Goal: Task Accomplishment & Management: Use online tool/utility

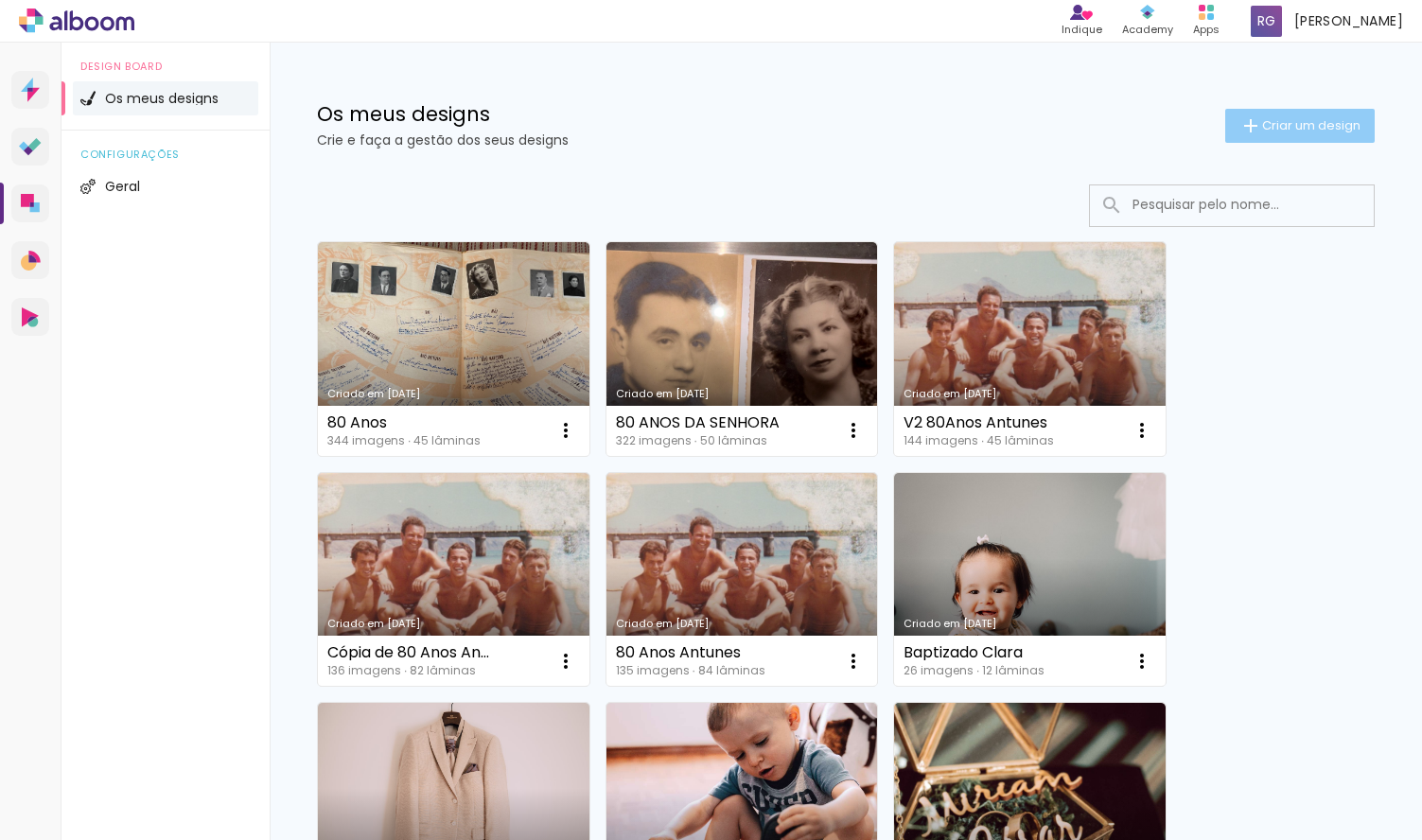
click at [1254, 122] on iron-icon at bounding box center [1251, 126] width 23 height 23
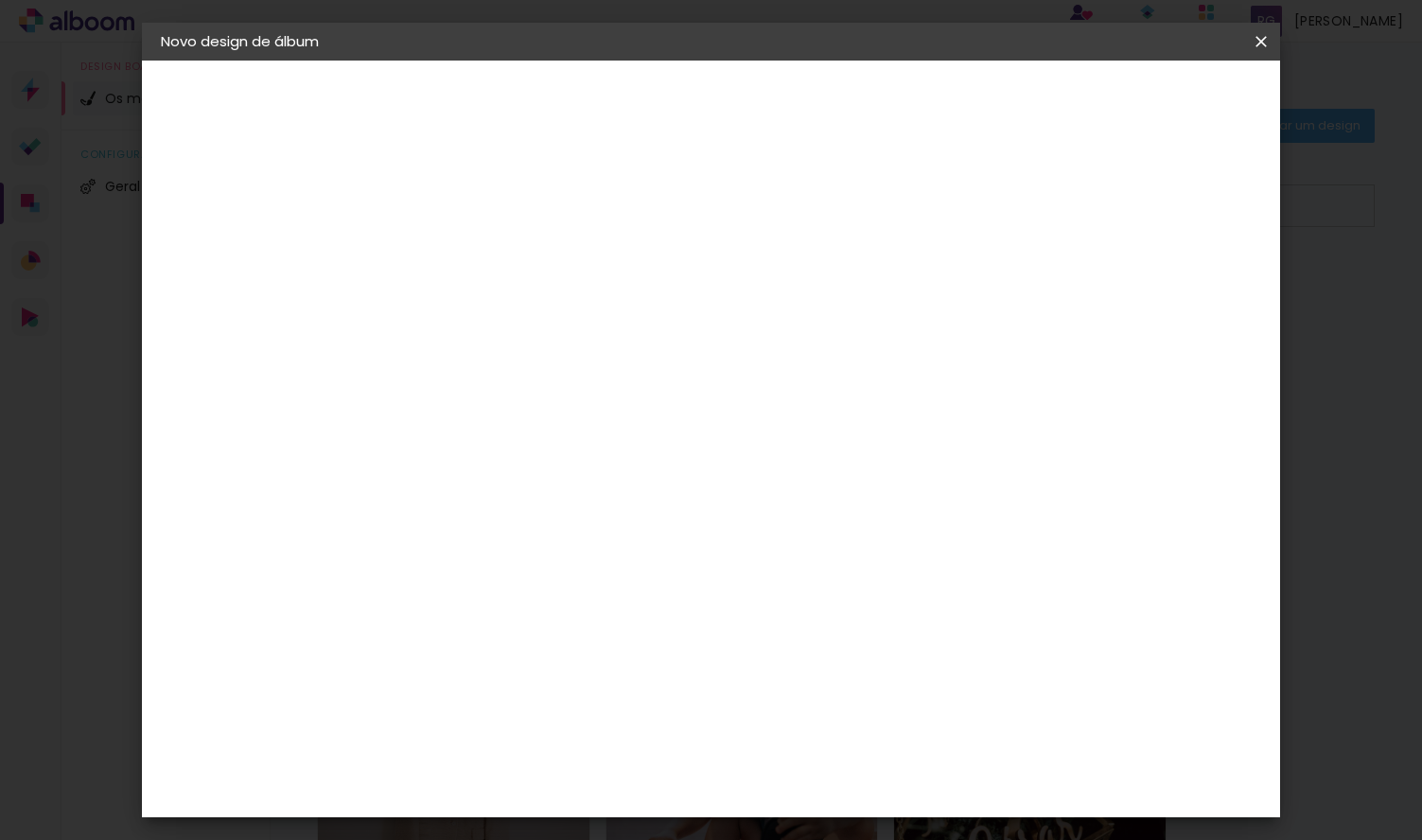
click at [470, 244] on input at bounding box center [470, 254] width 0 height 29
type input "Tati e [PERSON_NAME]"
type paper-input "Tati e [PERSON_NAME]"
click at [0, 0] on slot "Avançar" at bounding box center [0, 0] width 0 height 0
click at [581, 433] on div "DreambooksPro" at bounding box center [520, 428] width 123 height 15
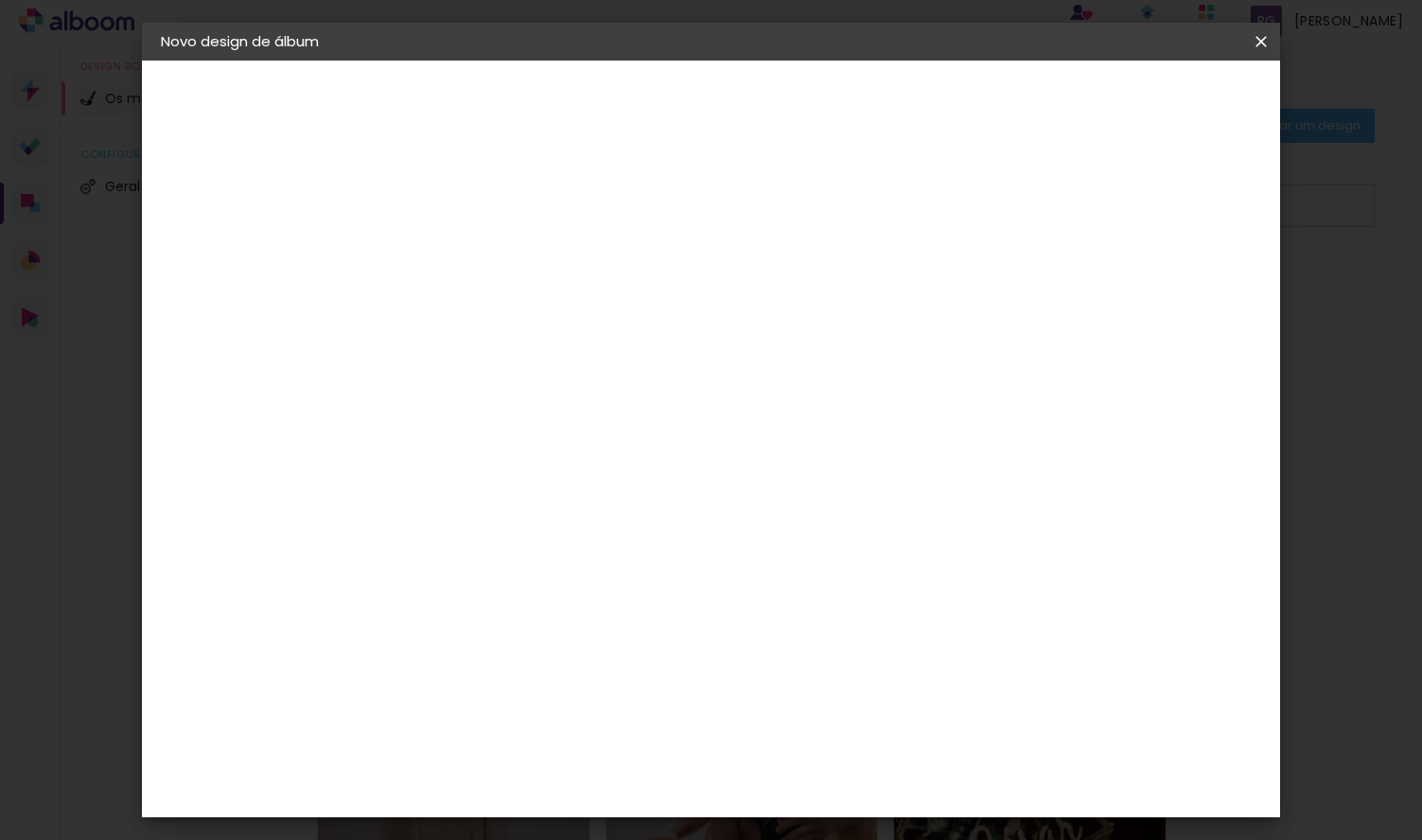
click at [0, 0] on slot "Avançar" at bounding box center [0, 0] width 0 height 0
click at [545, 316] on input "text" at bounding box center [507, 330] width 74 height 29
click at [823, 313] on paper-item "Álbum" at bounding box center [833, 314] width 378 height 38
type input "Álbum"
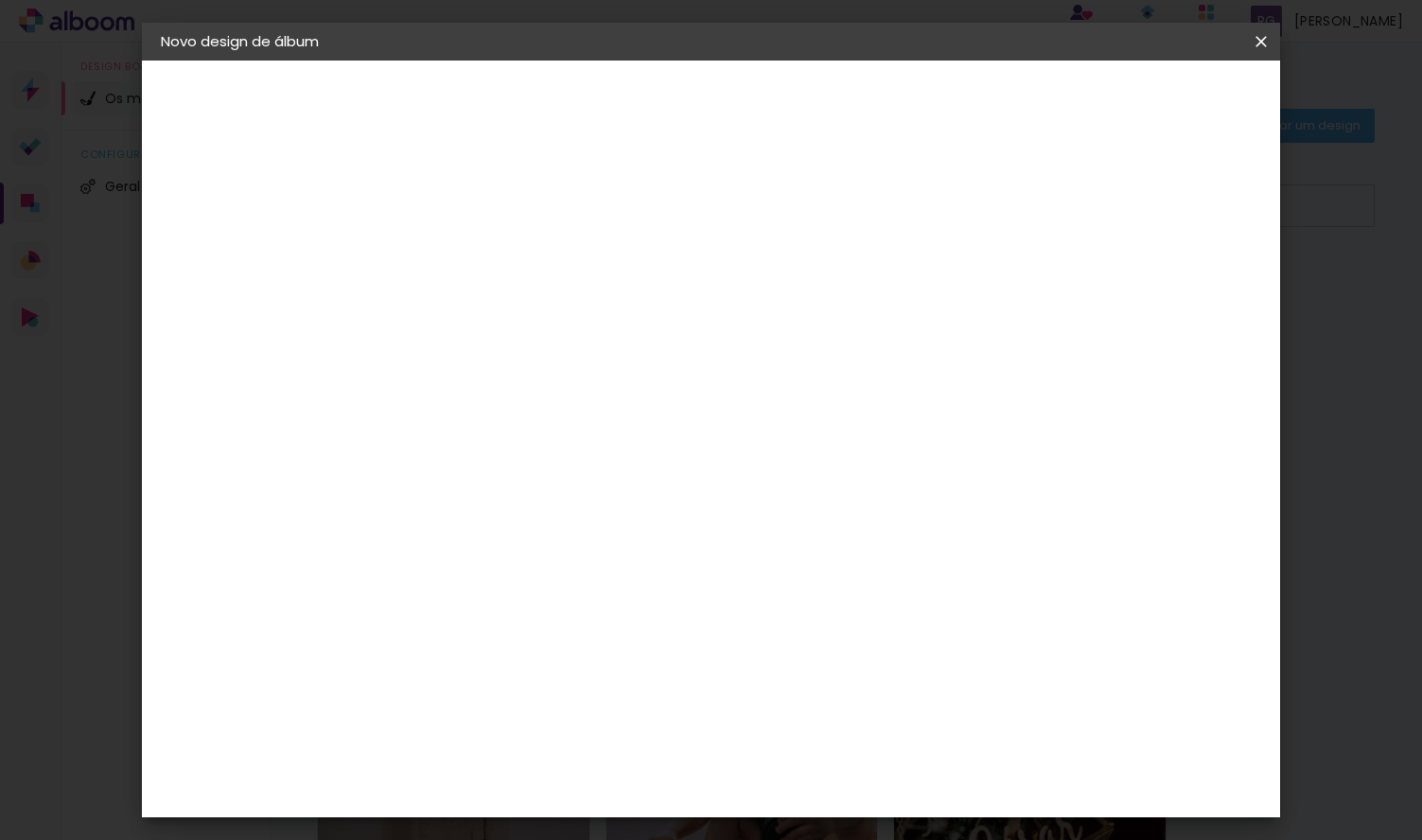
click at [598, 483] on span "35 × 35" at bounding box center [553, 502] width 88 height 38
click at [0, 0] on slot "Avançar" at bounding box center [0, 0] width 0 height 0
click at [1156, 106] on span "Iniciar design" at bounding box center [1113, 100] width 87 height 13
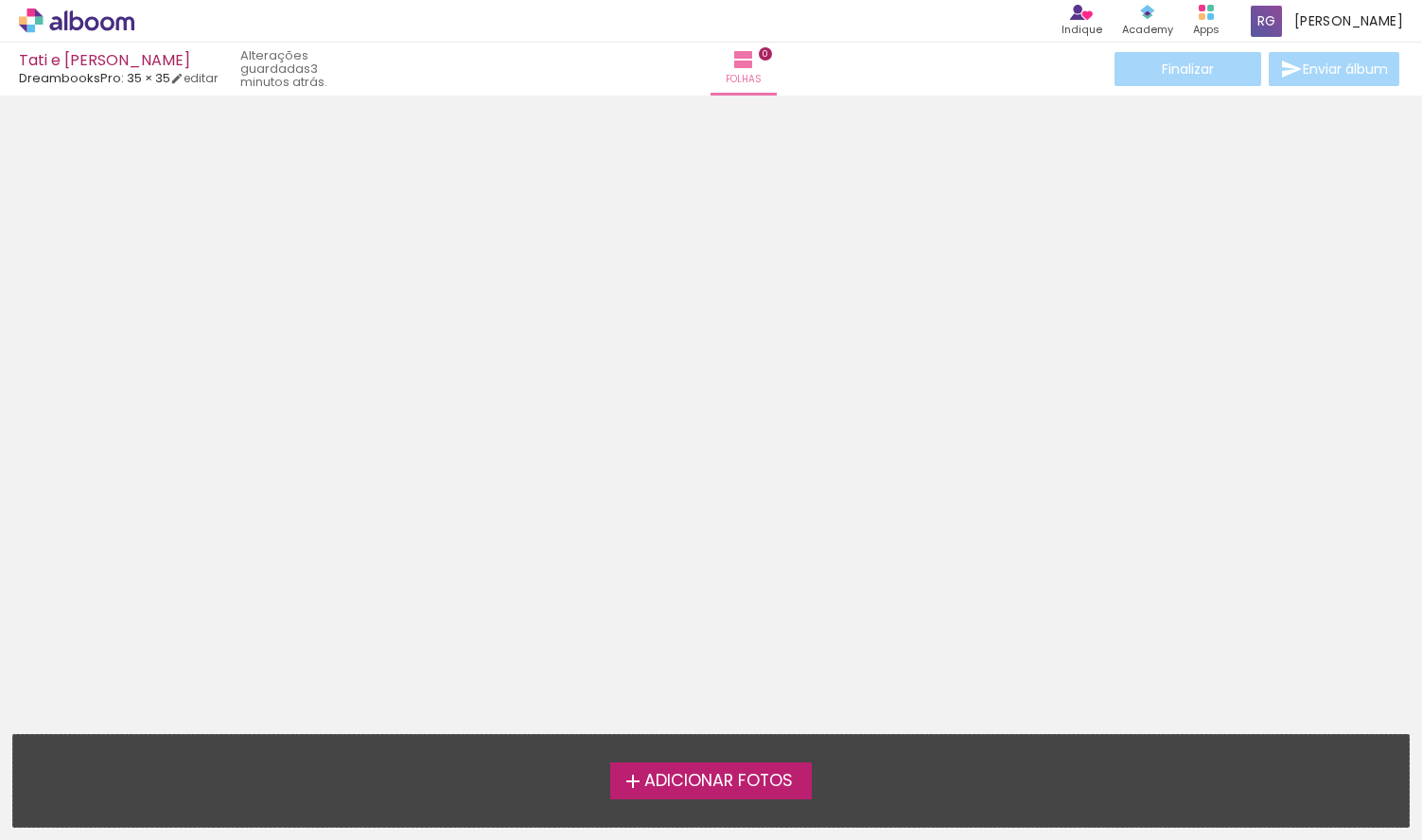
click at [622, 777] on iron-icon at bounding box center [633, 782] width 23 height 23
click at [0, 0] on input "file" at bounding box center [0, 0] width 0 height 0
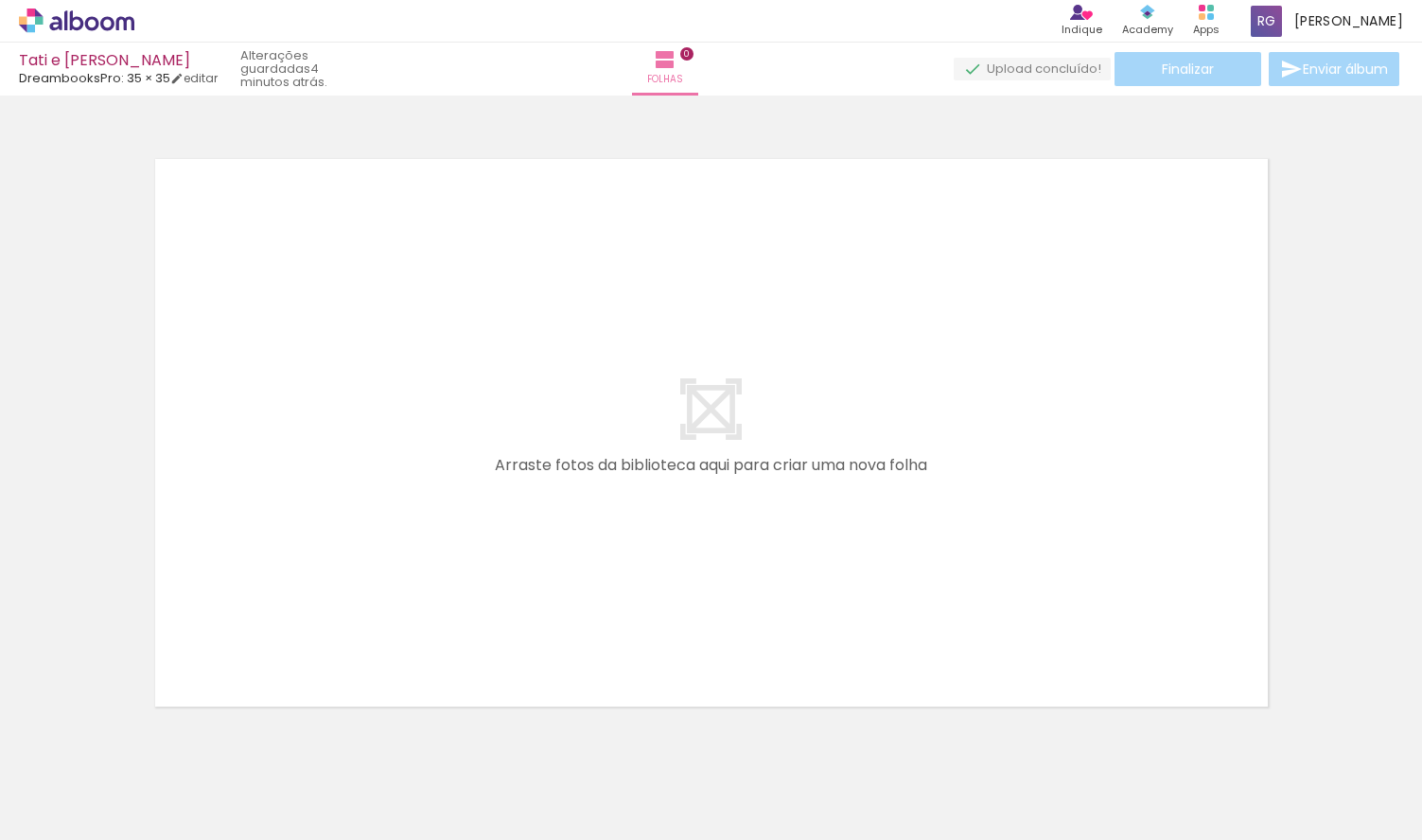
scroll to position [24, 0]
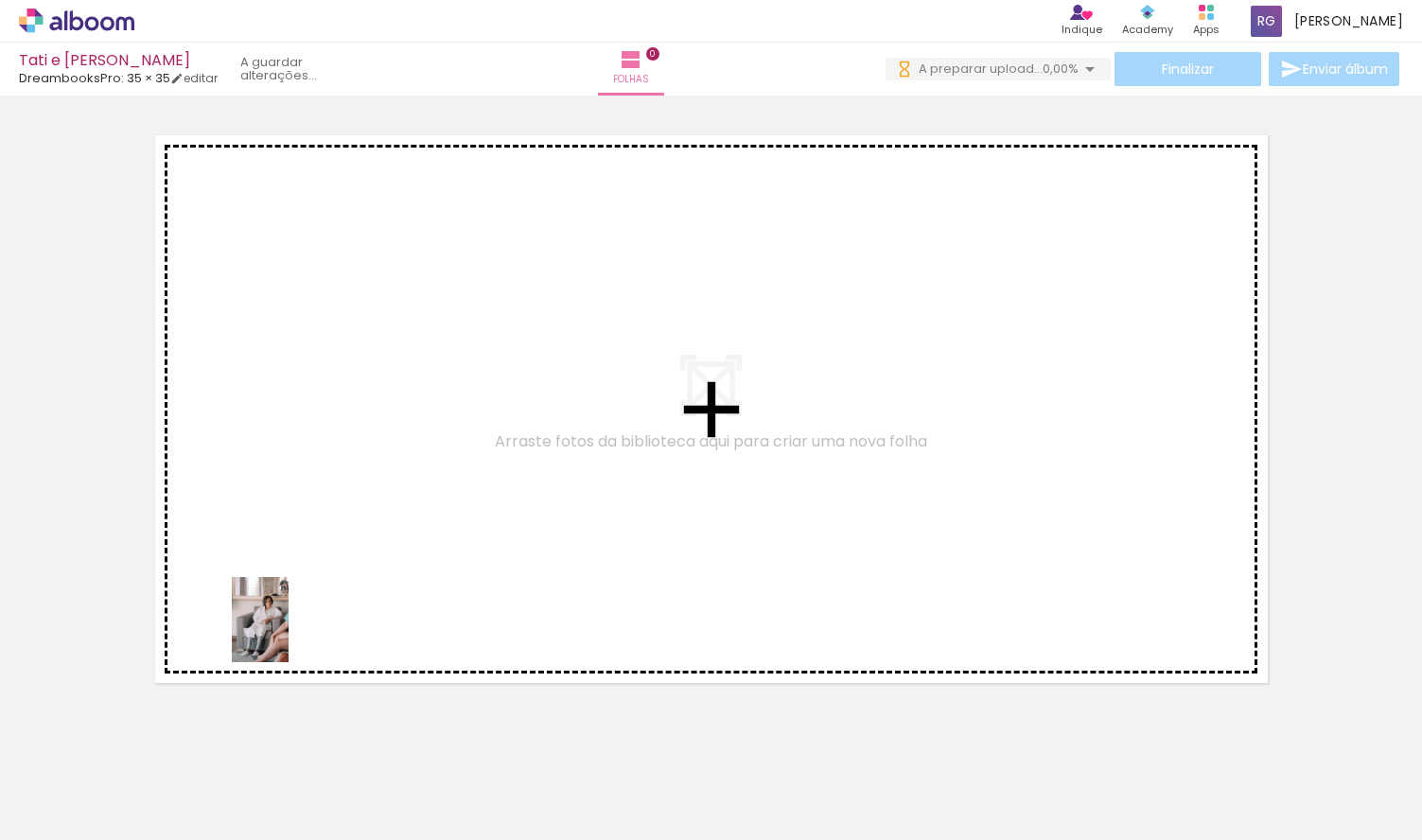
drag, startPoint x: 197, startPoint y: 791, endPoint x: 322, endPoint y: 595, distance: 232.5
click at [322, 595] on quentale-workspace at bounding box center [711, 420] width 1422 height 840
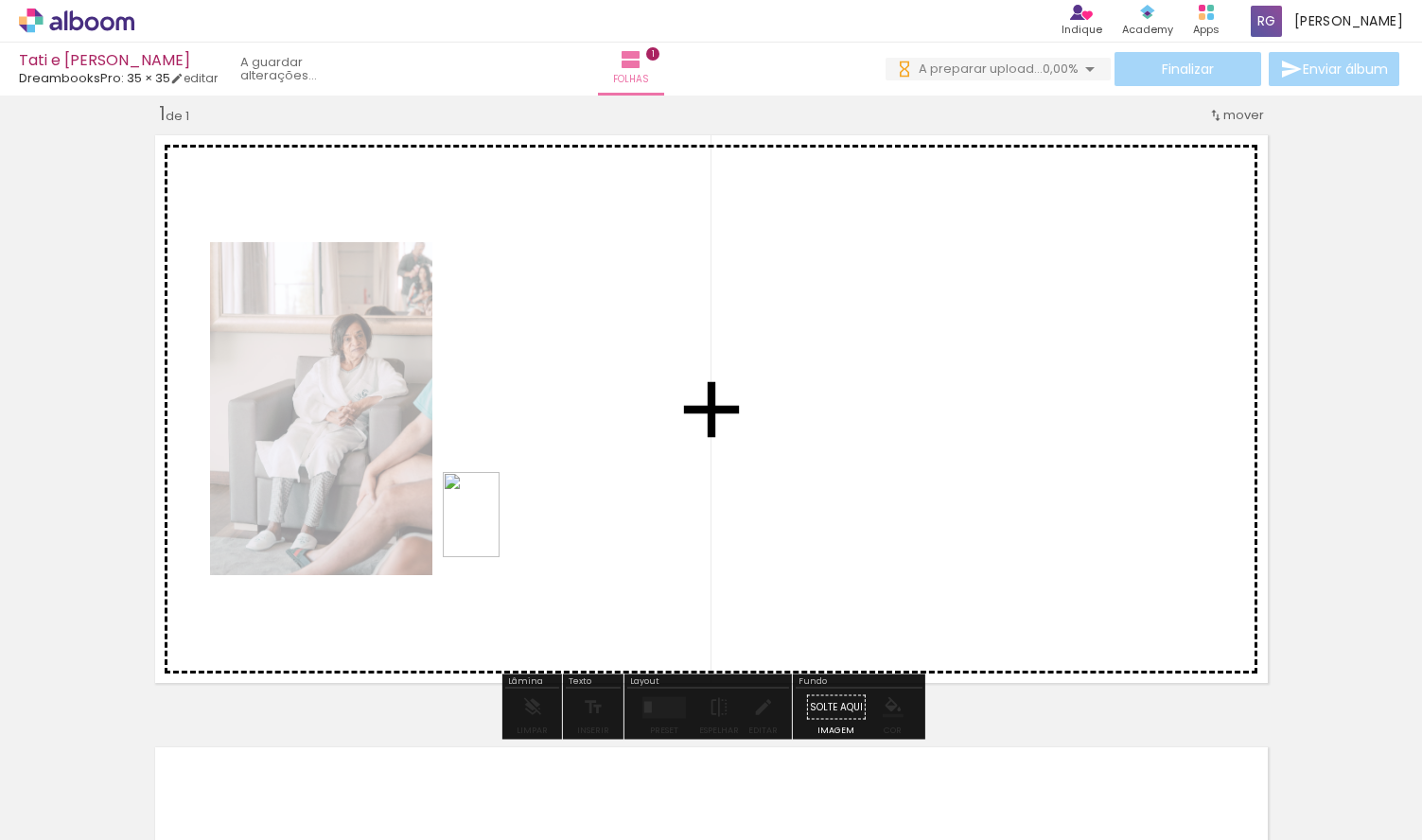
drag, startPoint x: 326, startPoint y: 751, endPoint x: 502, endPoint y: 528, distance: 284.1
click at [502, 528] on quentale-workspace at bounding box center [711, 420] width 1422 height 840
drag, startPoint x: 438, startPoint y: 758, endPoint x: 649, endPoint y: 520, distance: 318.1
click at [649, 520] on quentale-workspace at bounding box center [711, 420] width 1422 height 840
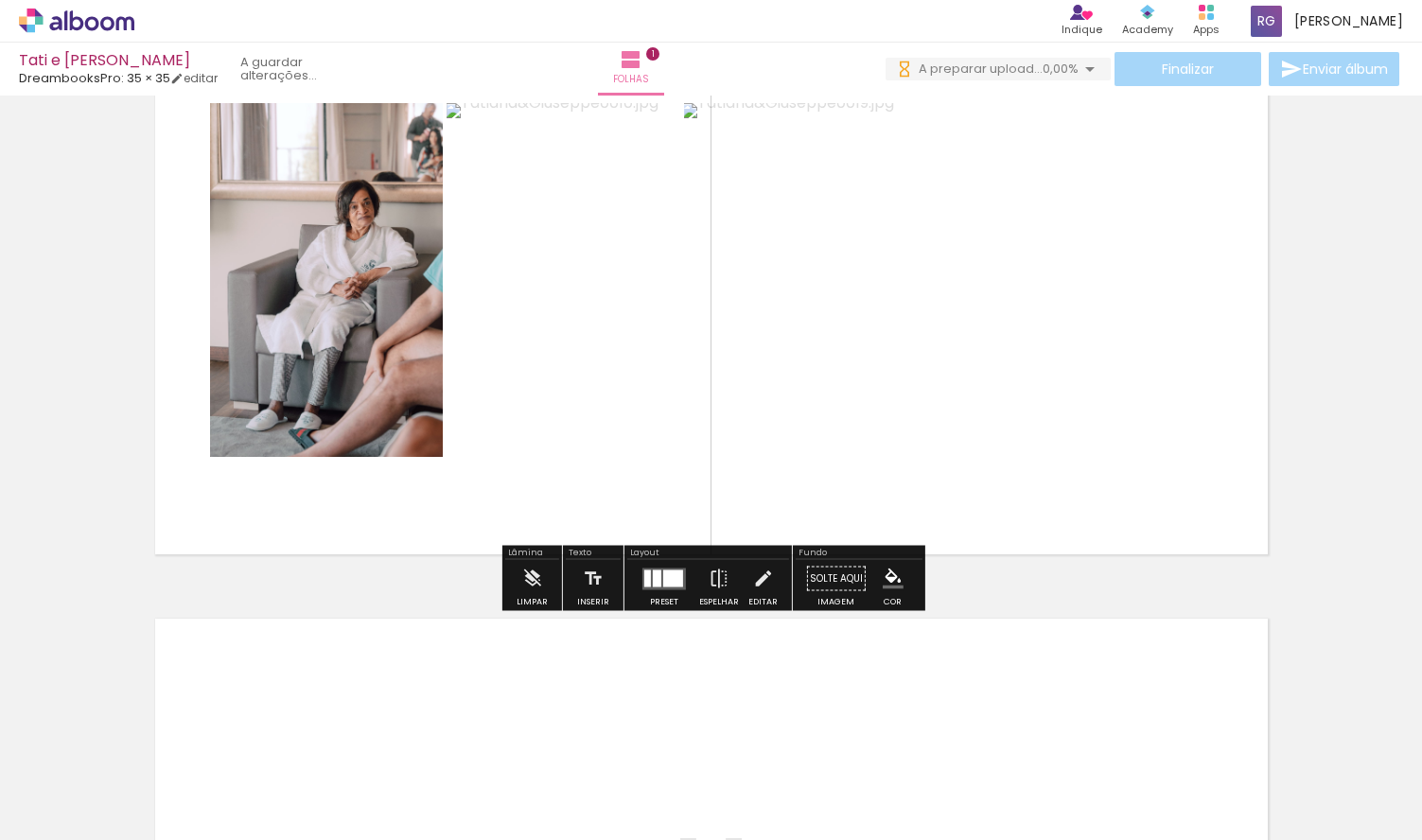
scroll to position [146, 0]
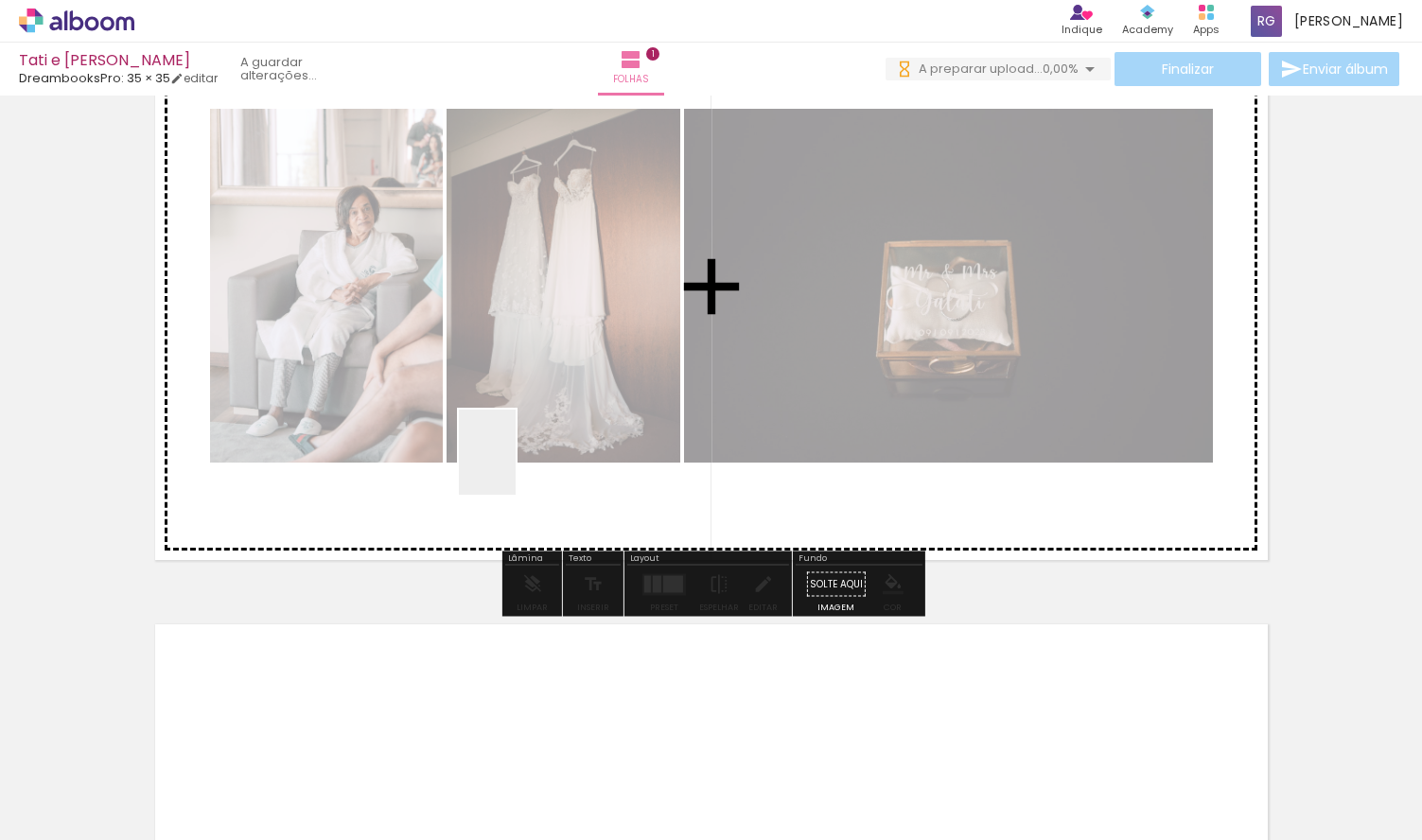
drag, startPoint x: 510, startPoint y: 753, endPoint x: 518, endPoint y: 462, distance: 291.1
click at [518, 462] on quentale-workspace at bounding box center [711, 420] width 1422 height 840
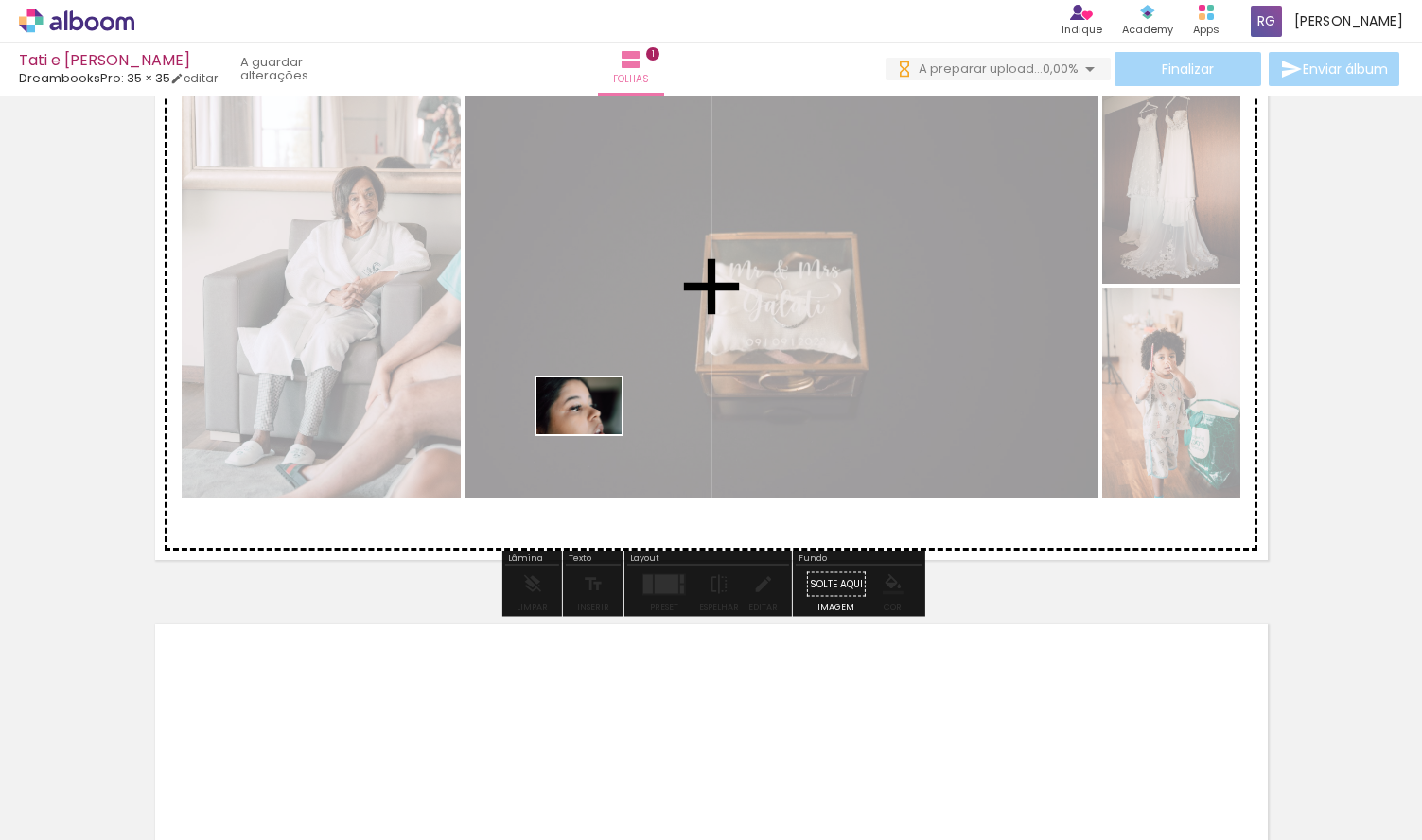
drag, startPoint x: 604, startPoint y: 775, endPoint x: 594, endPoint y: 434, distance: 341.1
click at [594, 434] on quentale-workspace at bounding box center [711, 420] width 1422 height 840
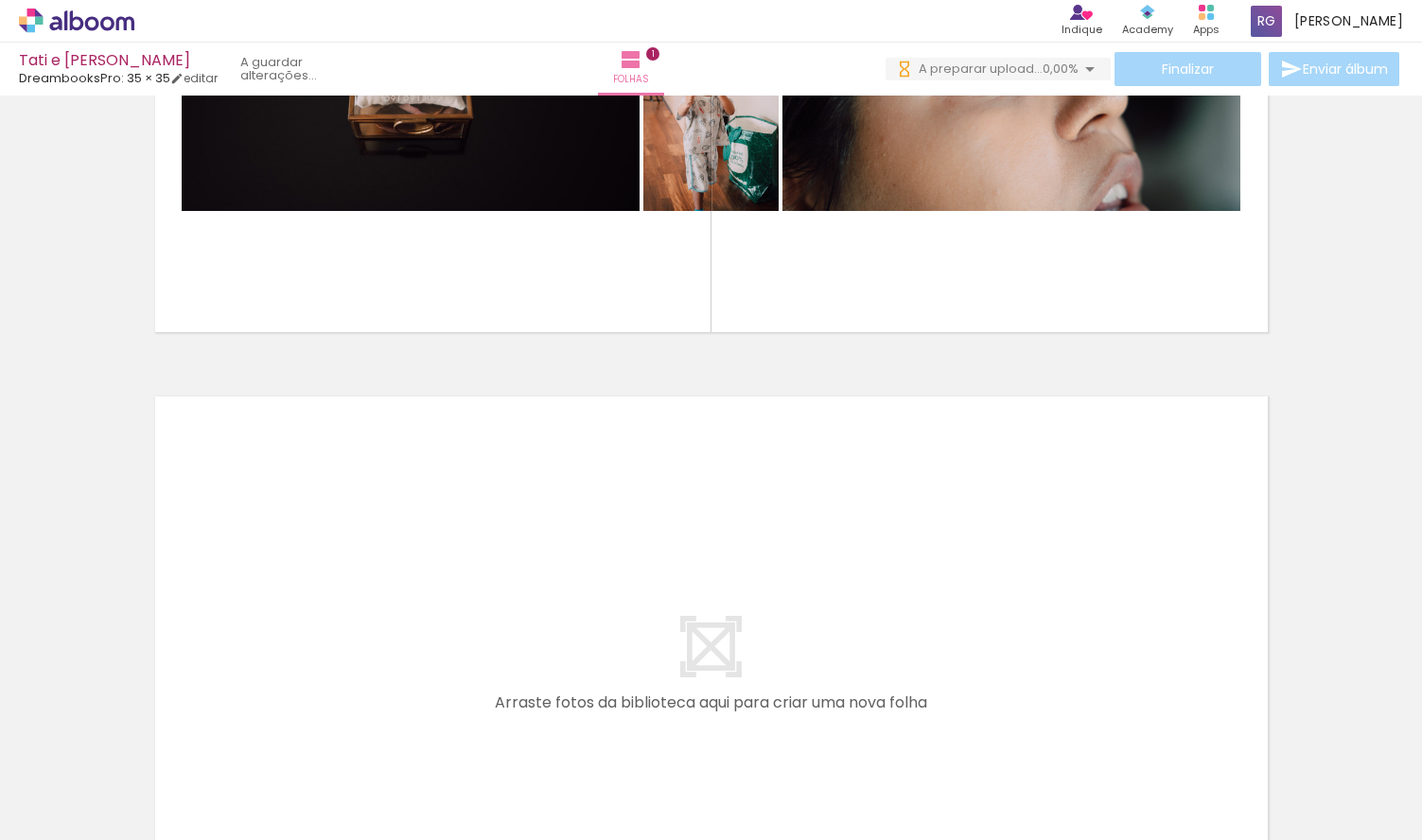
scroll to position [375, 0]
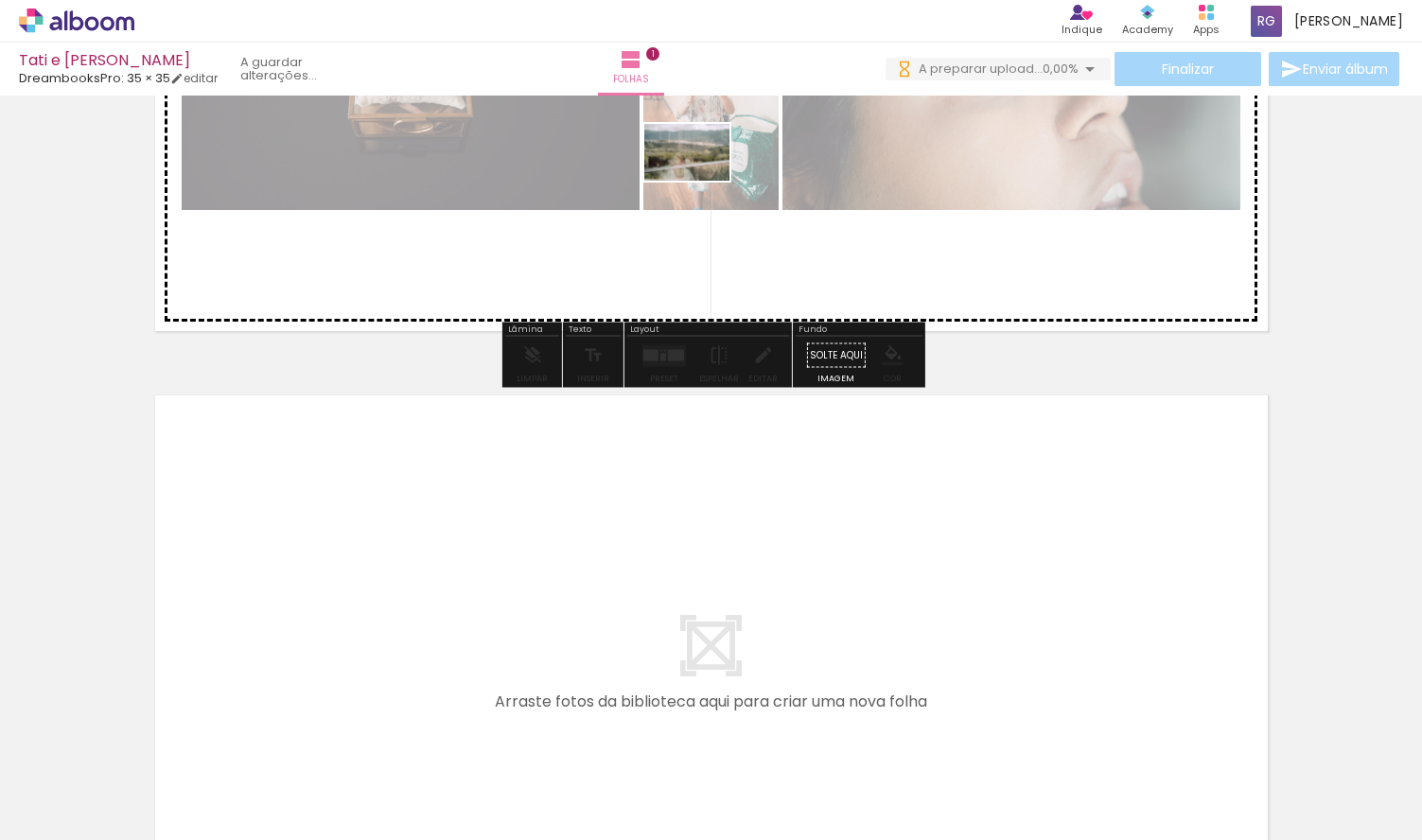
drag, startPoint x: 739, startPoint y: 776, endPoint x: 701, endPoint y: 181, distance: 596.2
click at [701, 181] on quentale-workspace at bounding box center [711, 420] width 1422 height 840
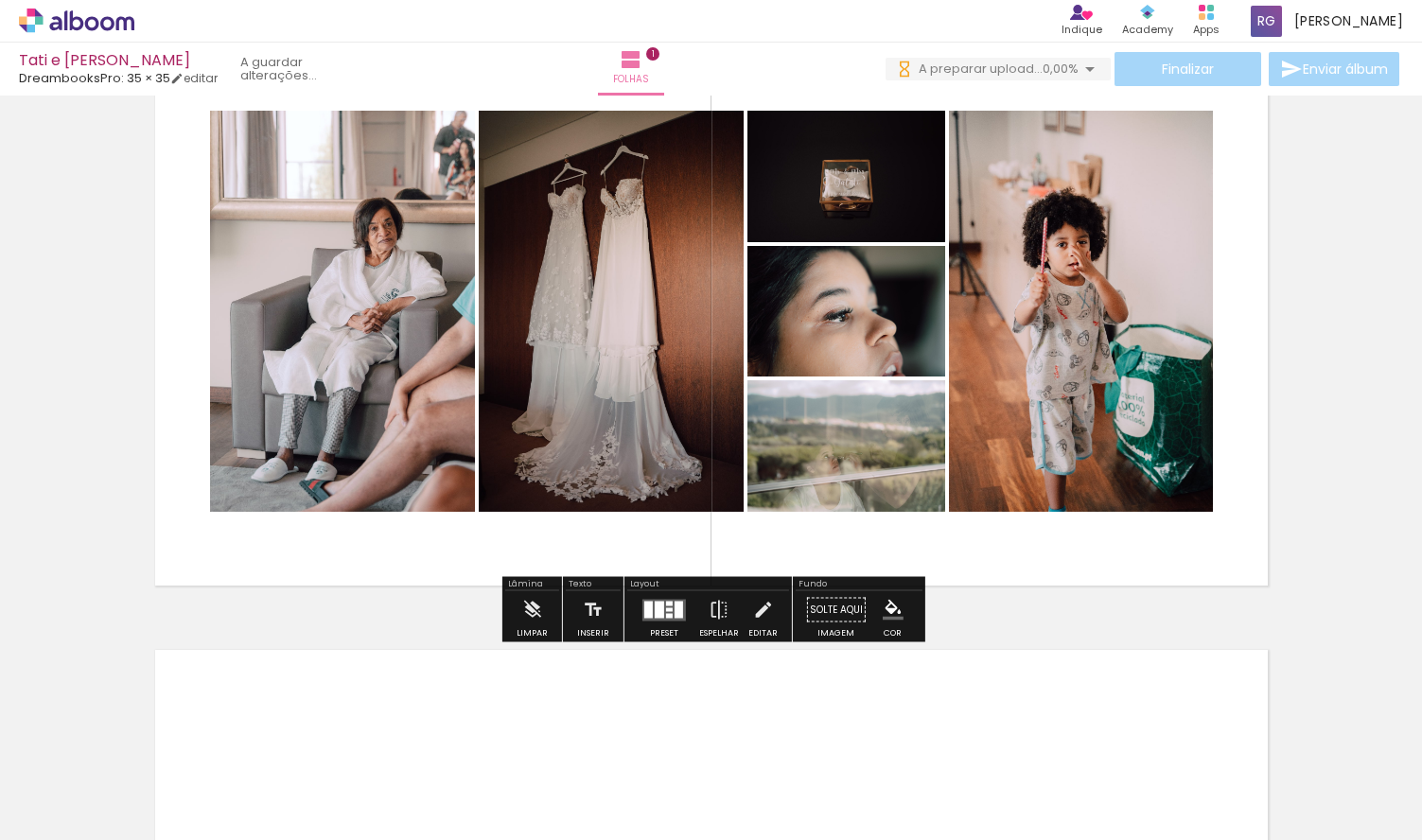
scroll to position [133, 0]
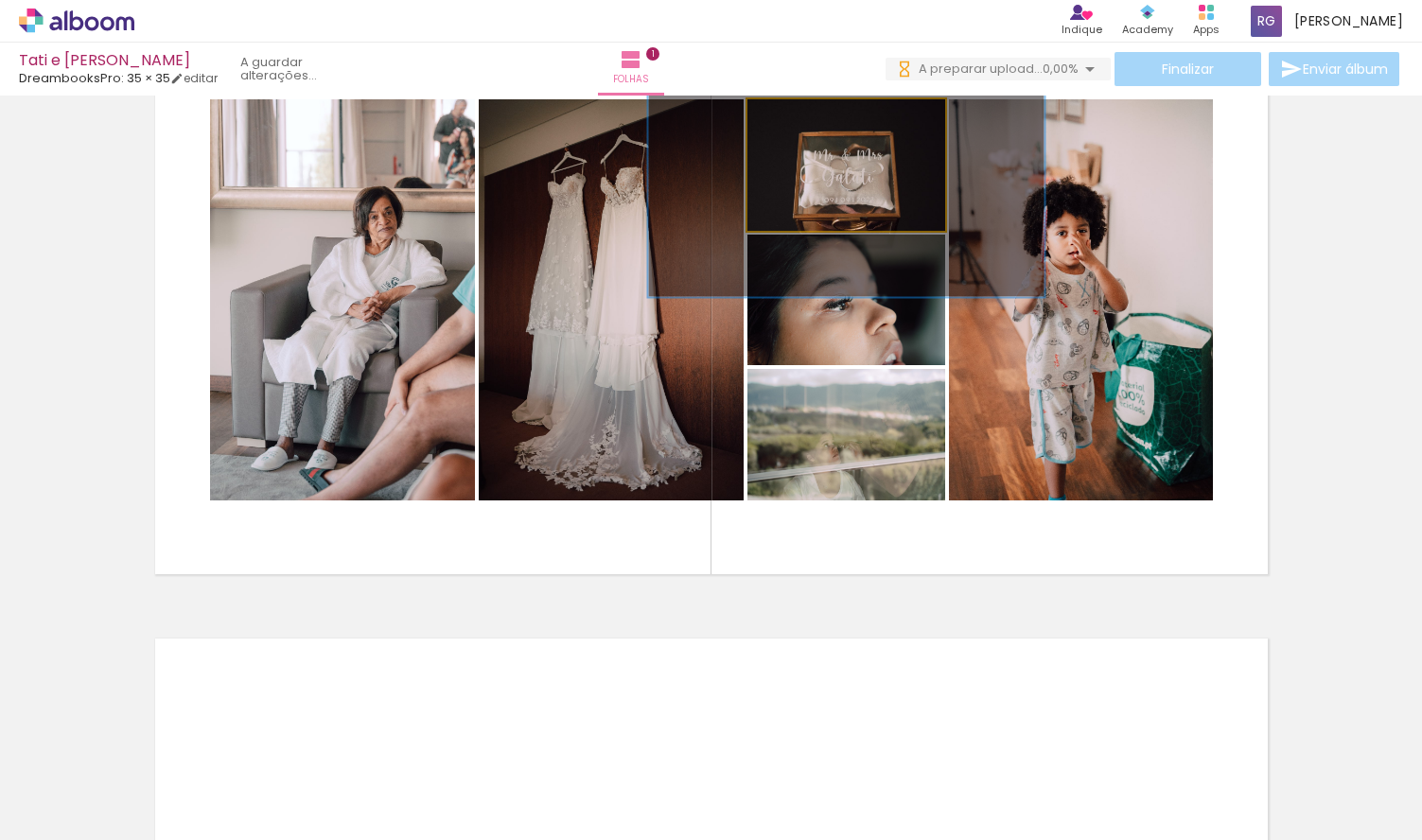
drag, startPoint x: 793, startPoint y: 118, endPoint x: 867, endPoint y: 119, distance: 74.0
type paper-slider "200"
click at [867, 119] on div at bounding box center [856, 118] width 30 height 30
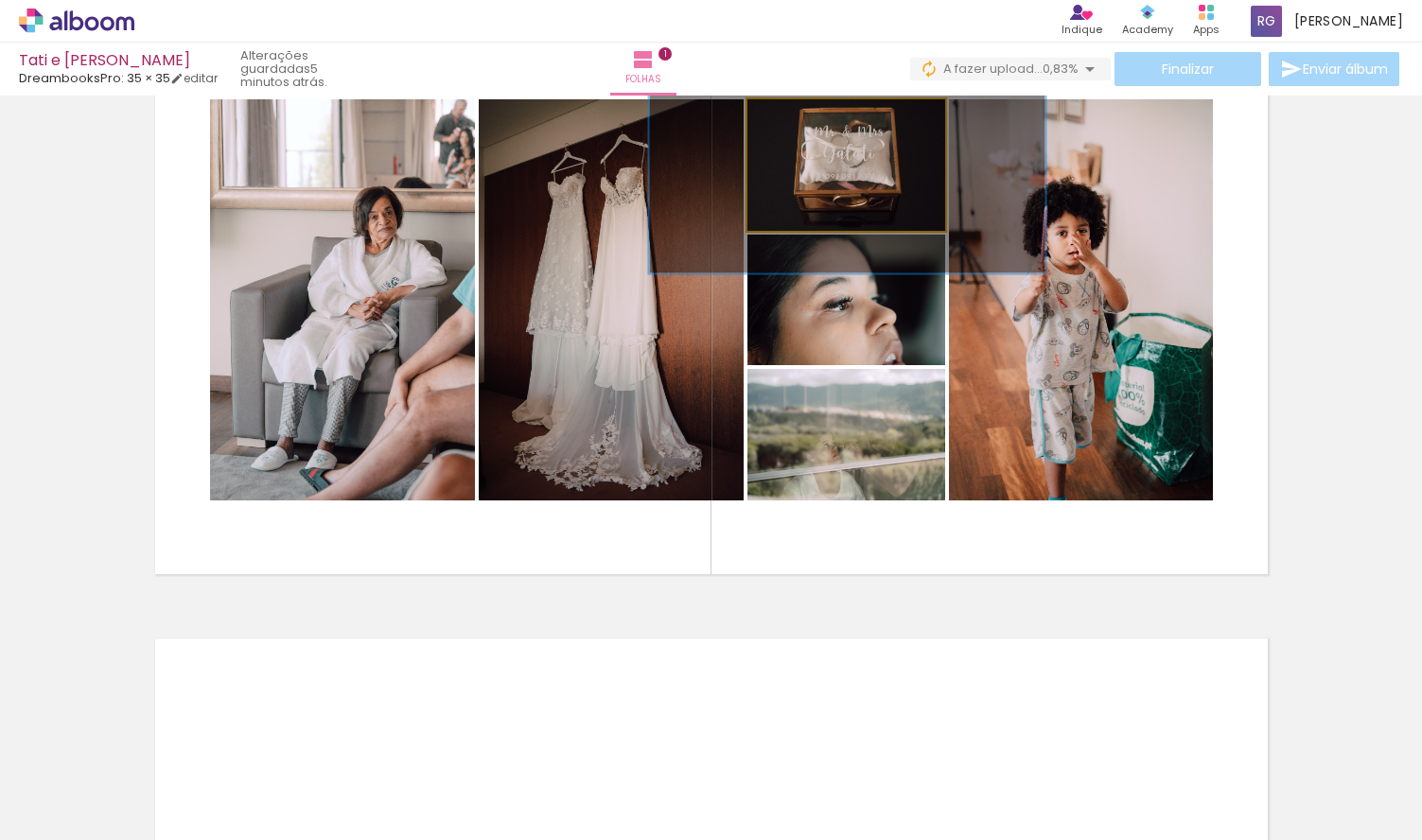
drag, startPoint x: 857, startPoint y: 174, endPoint x: 858, endPoint y: 151, distance: 23.0
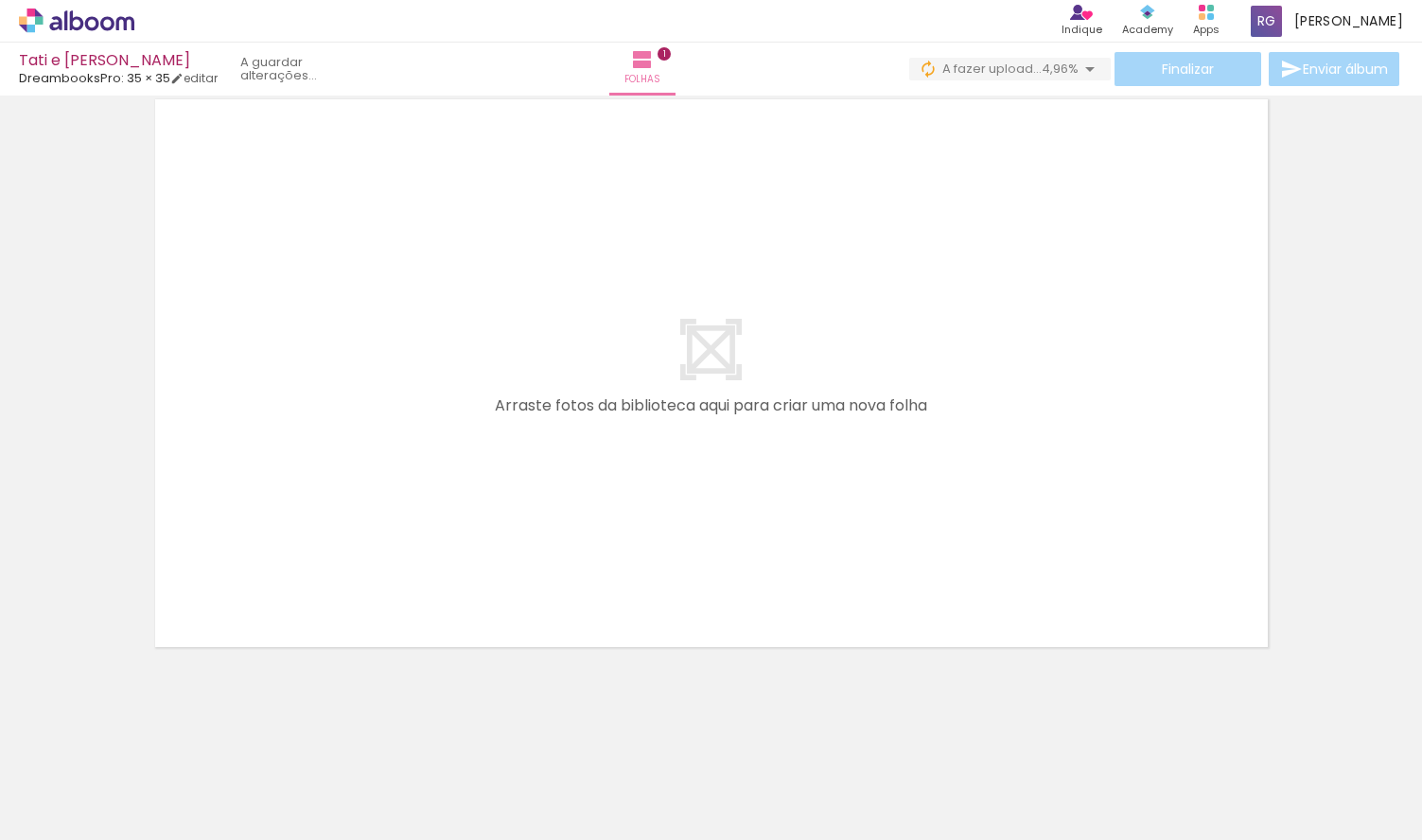
scroll to position [0, 0]
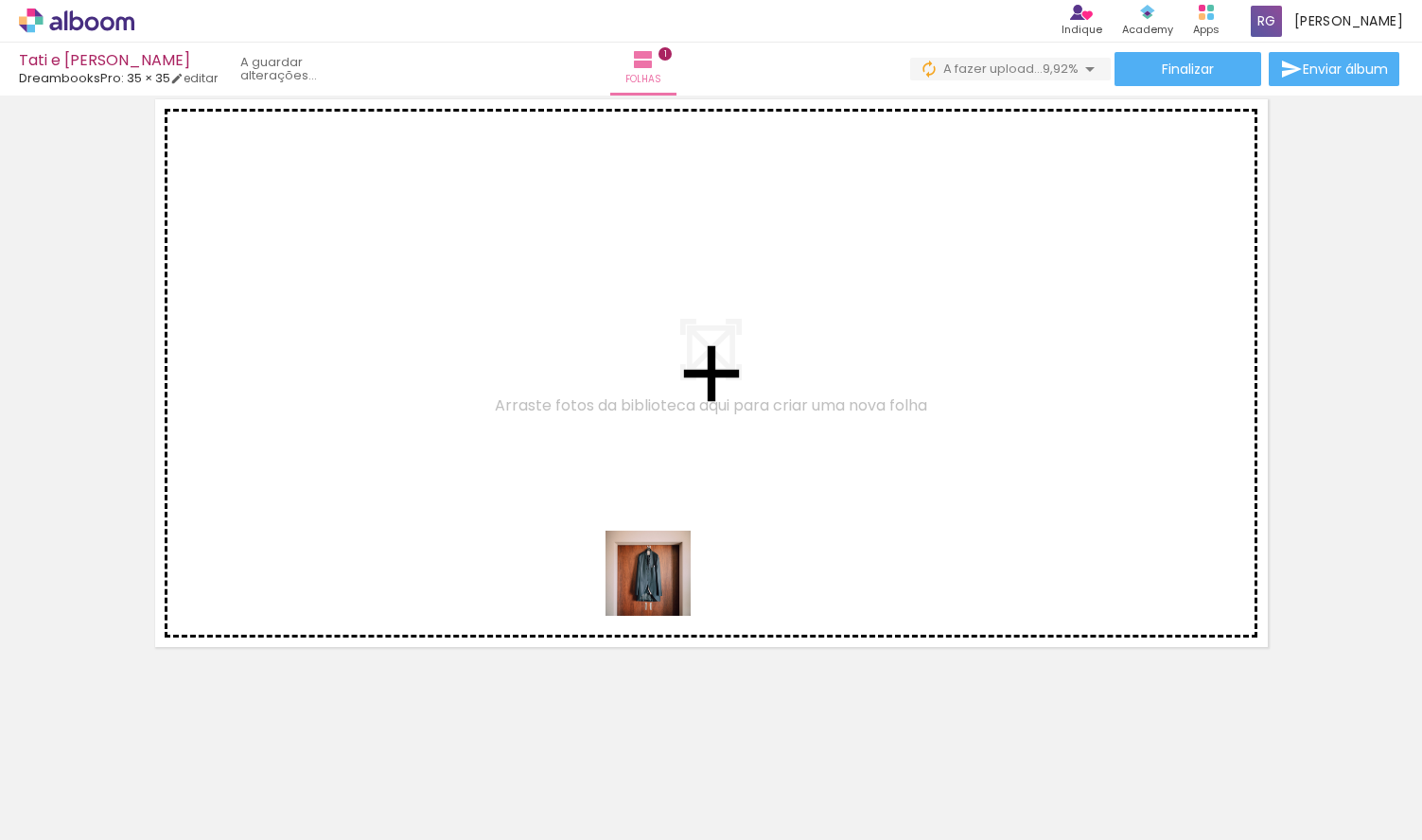
drag, startPoint x: 829, startPoint y: 793, endPoint x: 656, endPoint y: 579, distance: 275.2
click at [656, 579] on quentale-workspace at bounding box center [711, 420] width 1422 height 840
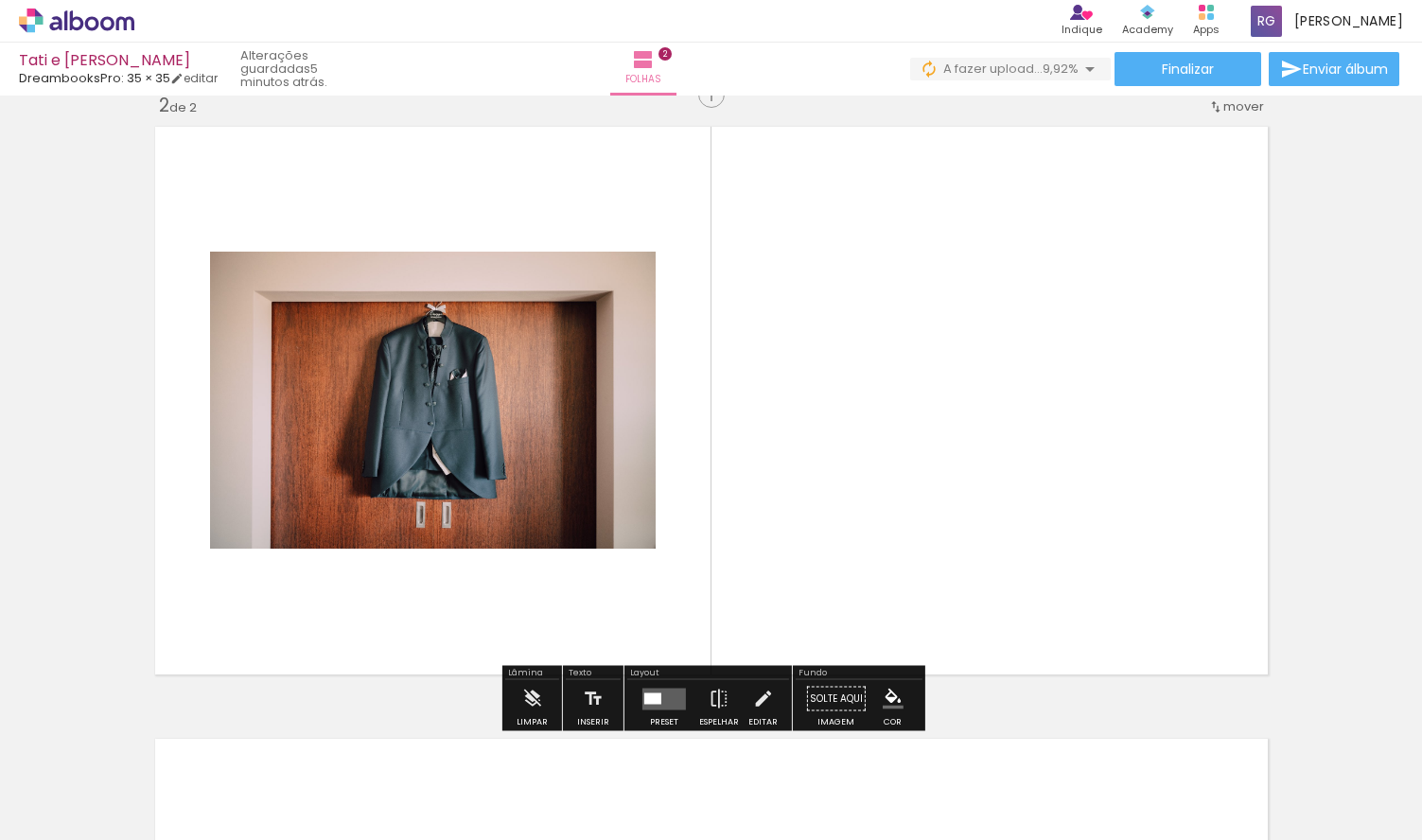
scroll to position [636, 0]
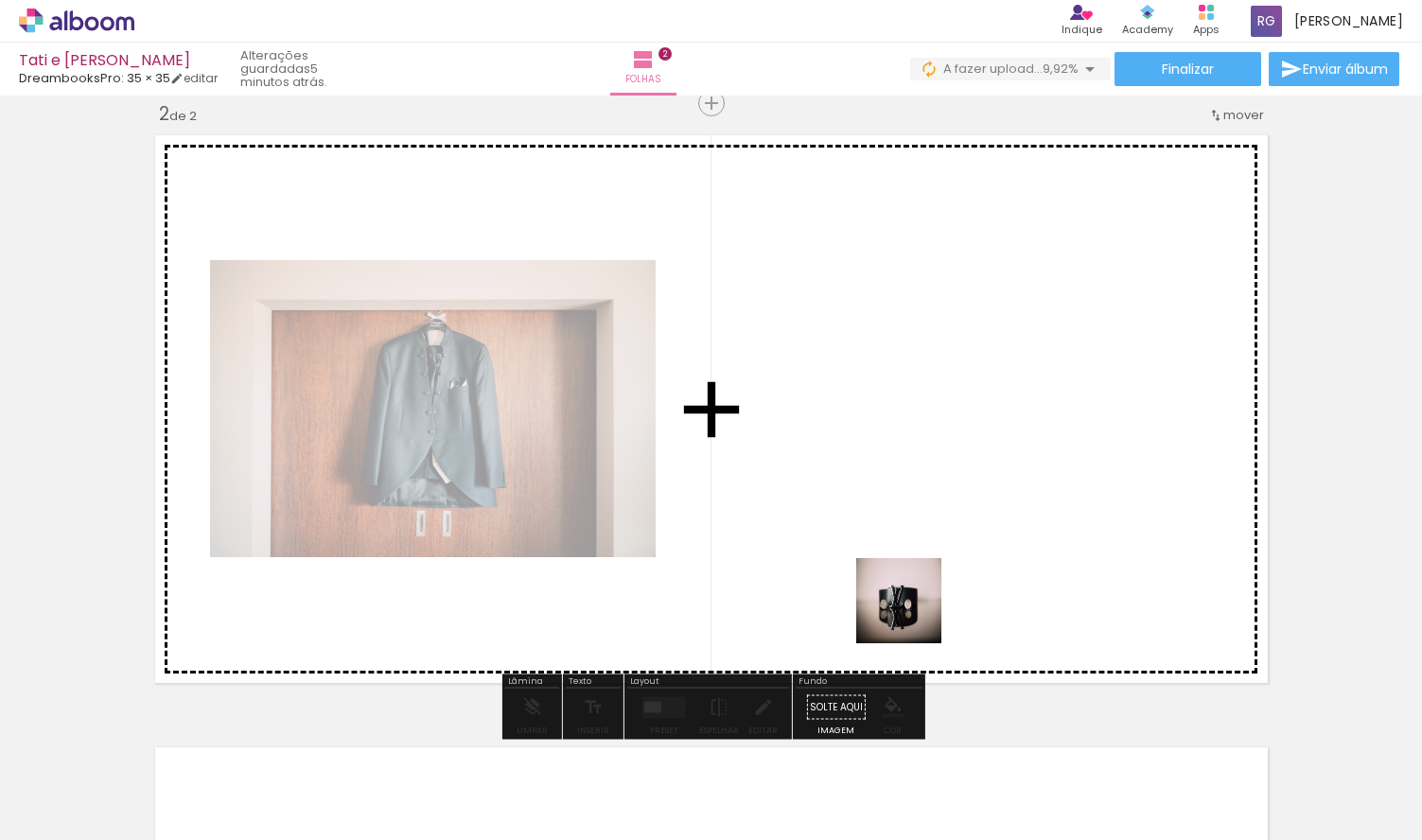
drag, startPoint x: 947, startPoint y: 788, endPoint x: 901, endPoint y: 569, distance: 223.8
click at [901, 569] on quentale-workspace at bounding box center [711, 420] width 1422 height 840
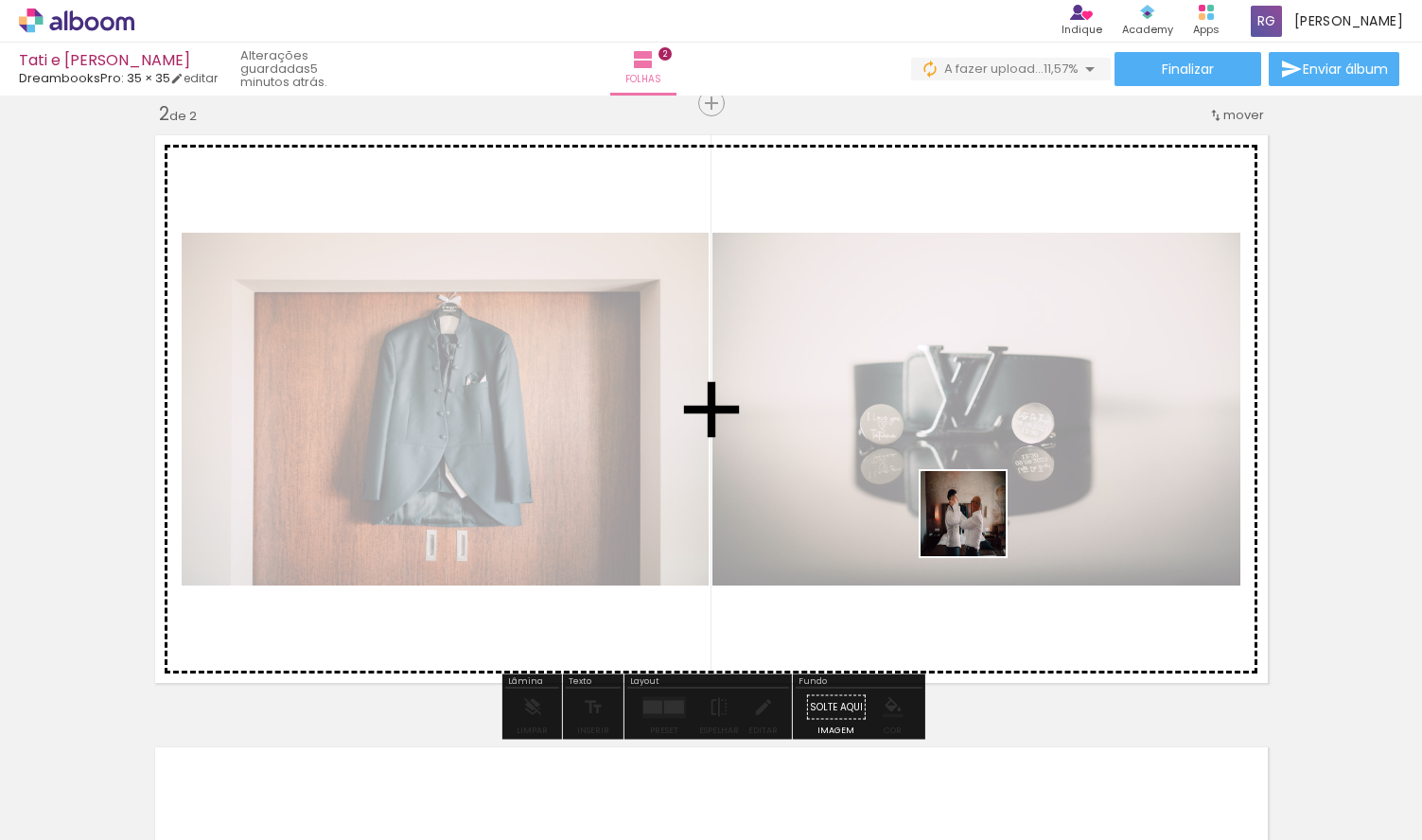
drag, startPoint x: 1063, startPoint y: 778, endPoint x: 975, endPoint y: 521, distance: 271.6
click at [975, 521] on quentale-workspace at bounding box center [711, 420] width 1422 height 840
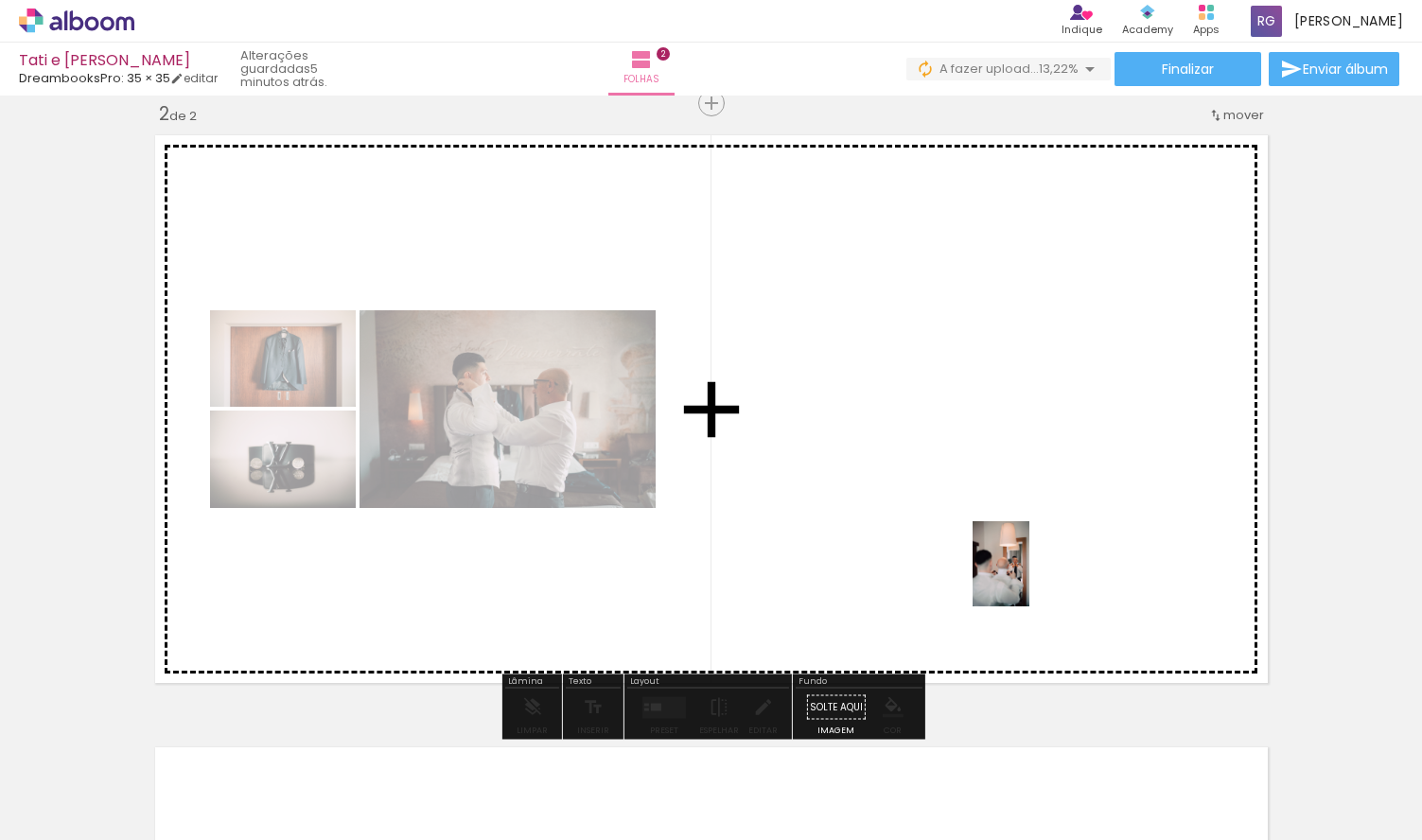
drag, startPoint x: 1158, startPoint y: 787, endPoint x: 1029, endPoint y: 578, distance: 245.6
click at [1029, 578] on quentale-workspace at bounding box center [711, 420] width 1422 height 840
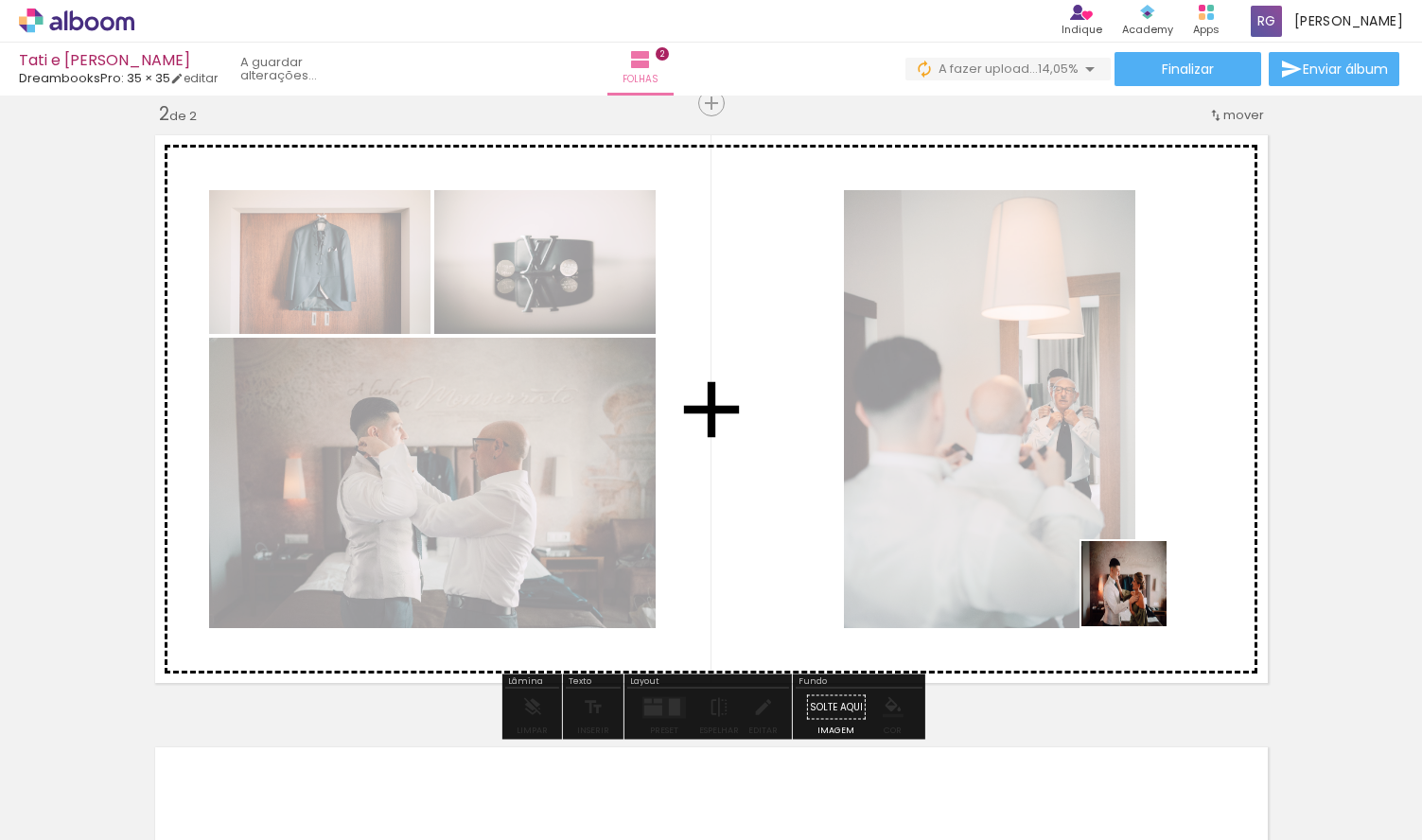
drag, startPoint x: 1254, startPoint y: 770, endPoint x: 1114, endPoint y: 572, distance: 242.5
click at [1114, 572] on quentale-workspace at bounding box center [711, 420] width 1422 height 840
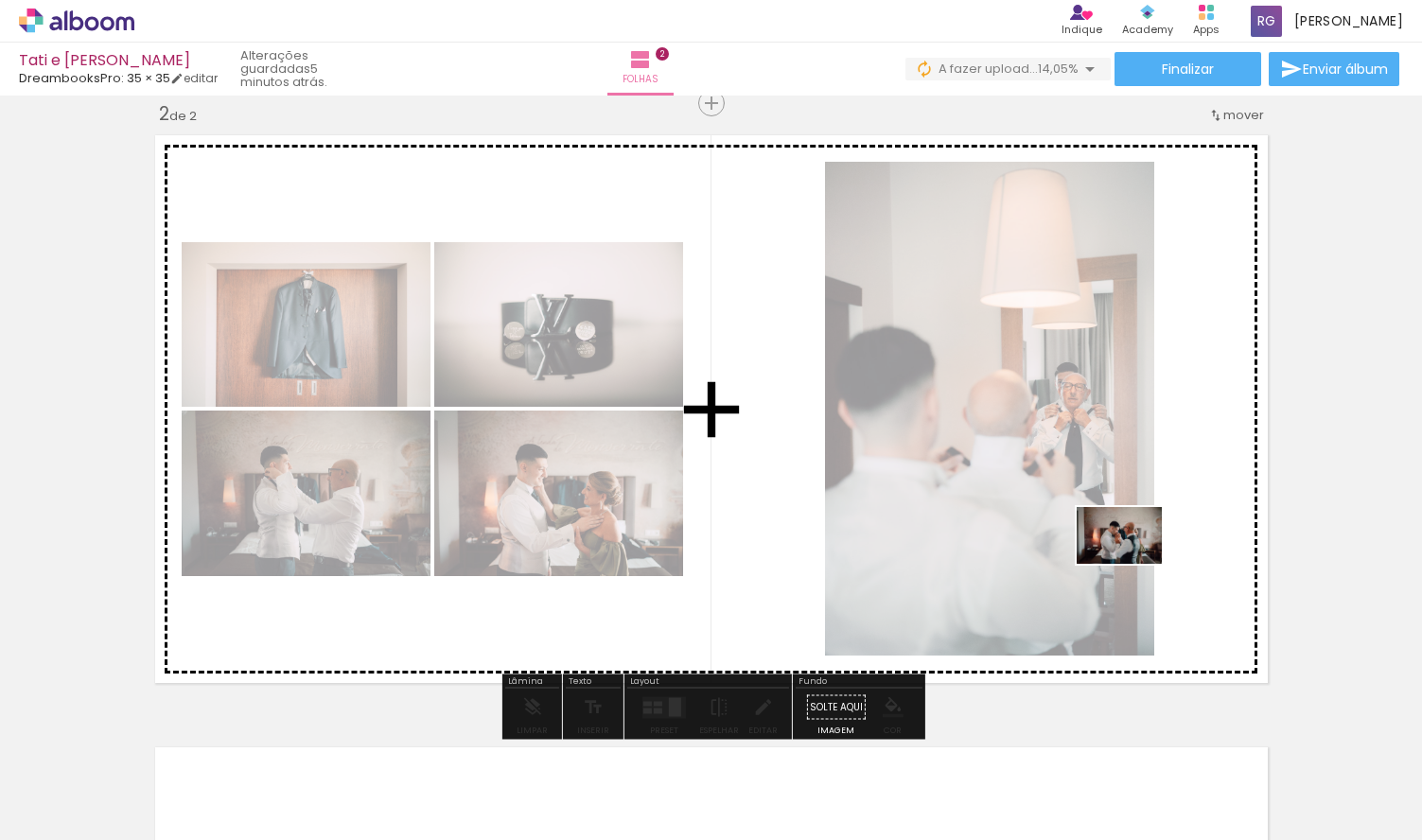
drag, startPoint x: 1363, startPoint y: 778, endPoint x: 1130, endPoint y: 562, distance: 317.7
click at [1130, 562] on quentale-workspace at bounding box center [711, 420] width 1422 height 840
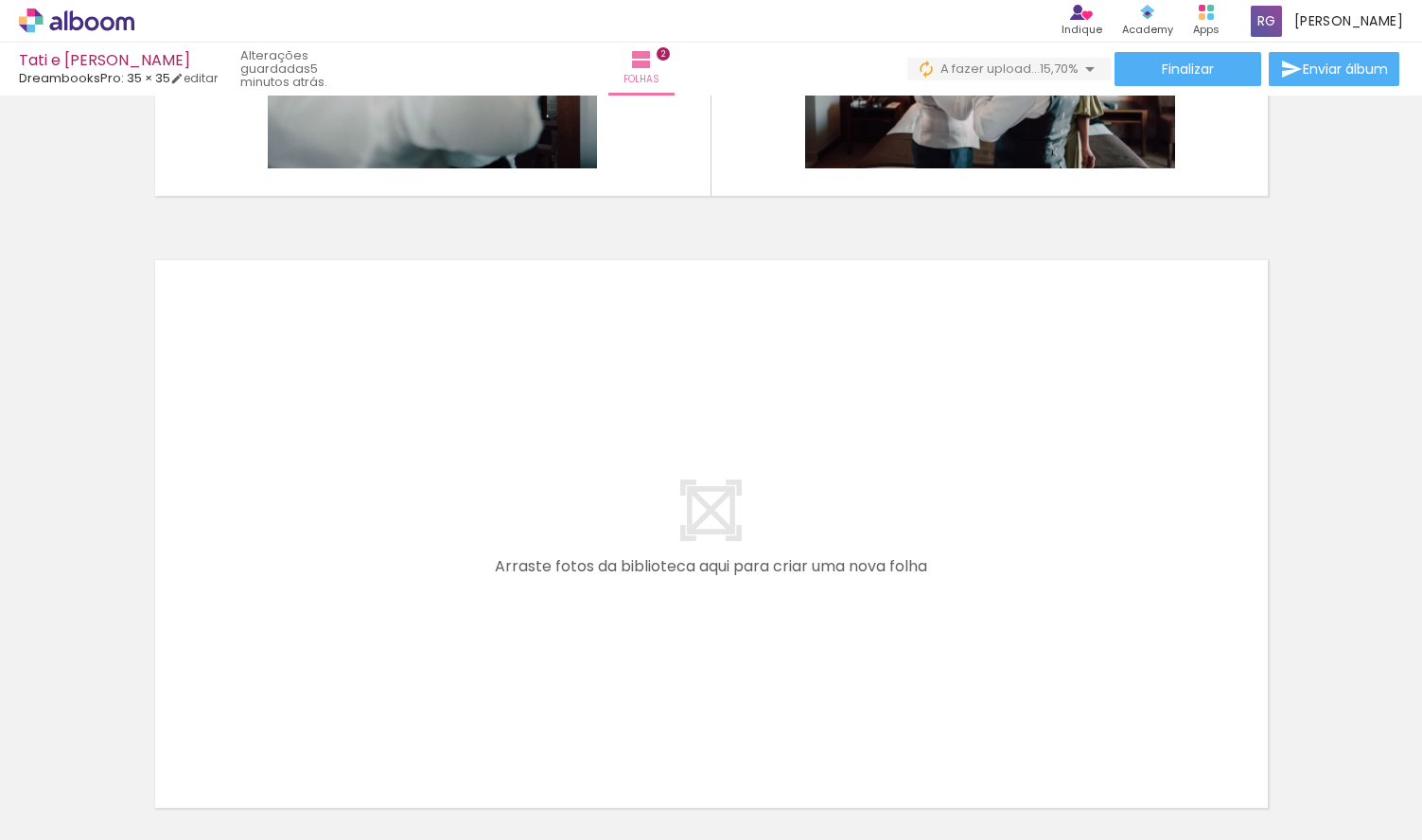
scroll to position [0, 885]
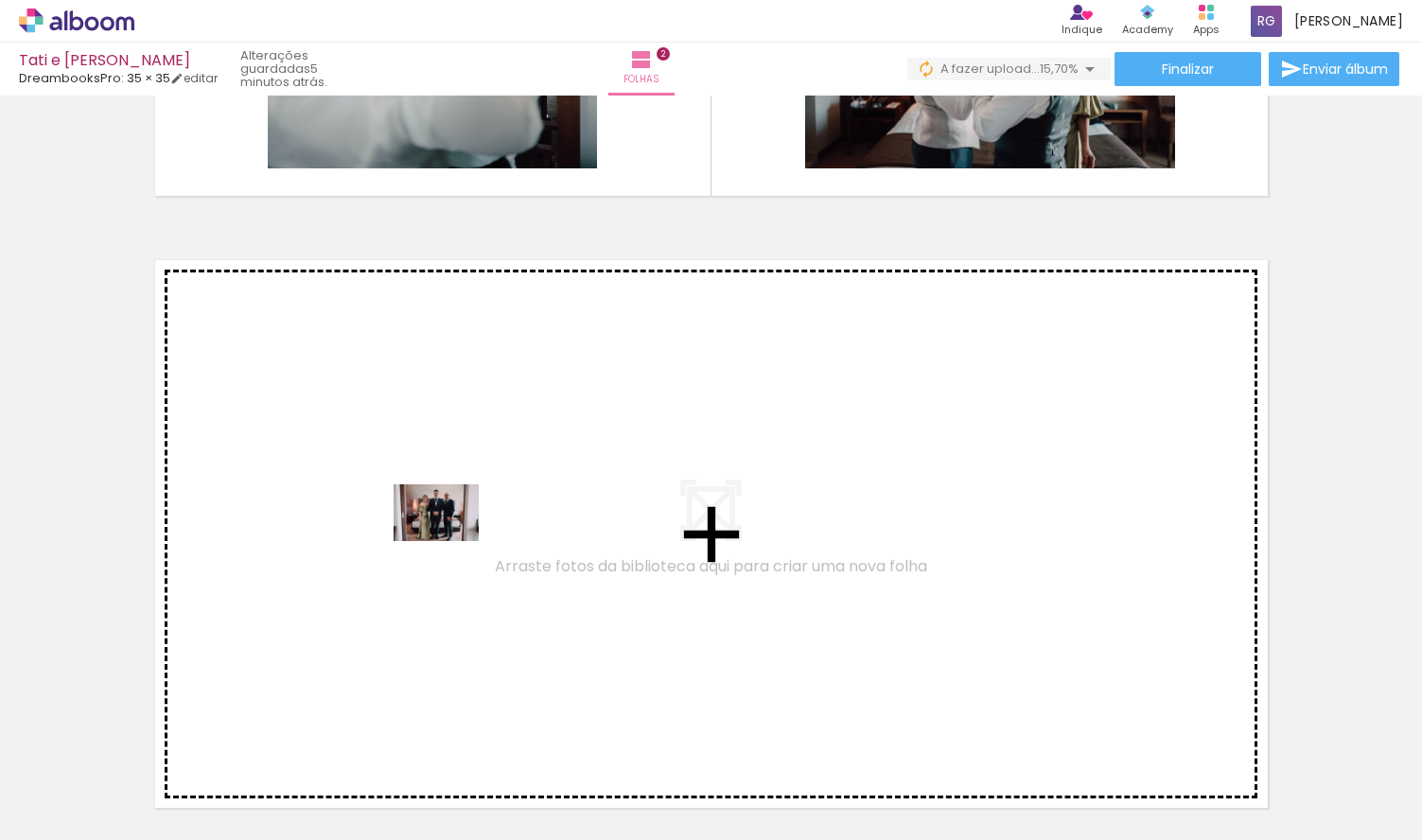
drag, startPoint x: 547, startPoint y: 794, endPoint x: 442, endPoint y: 521, distance: 292.5
click at [442, 521] on quentale-workspace at bounding box center [711, 420] width 1422 height 840
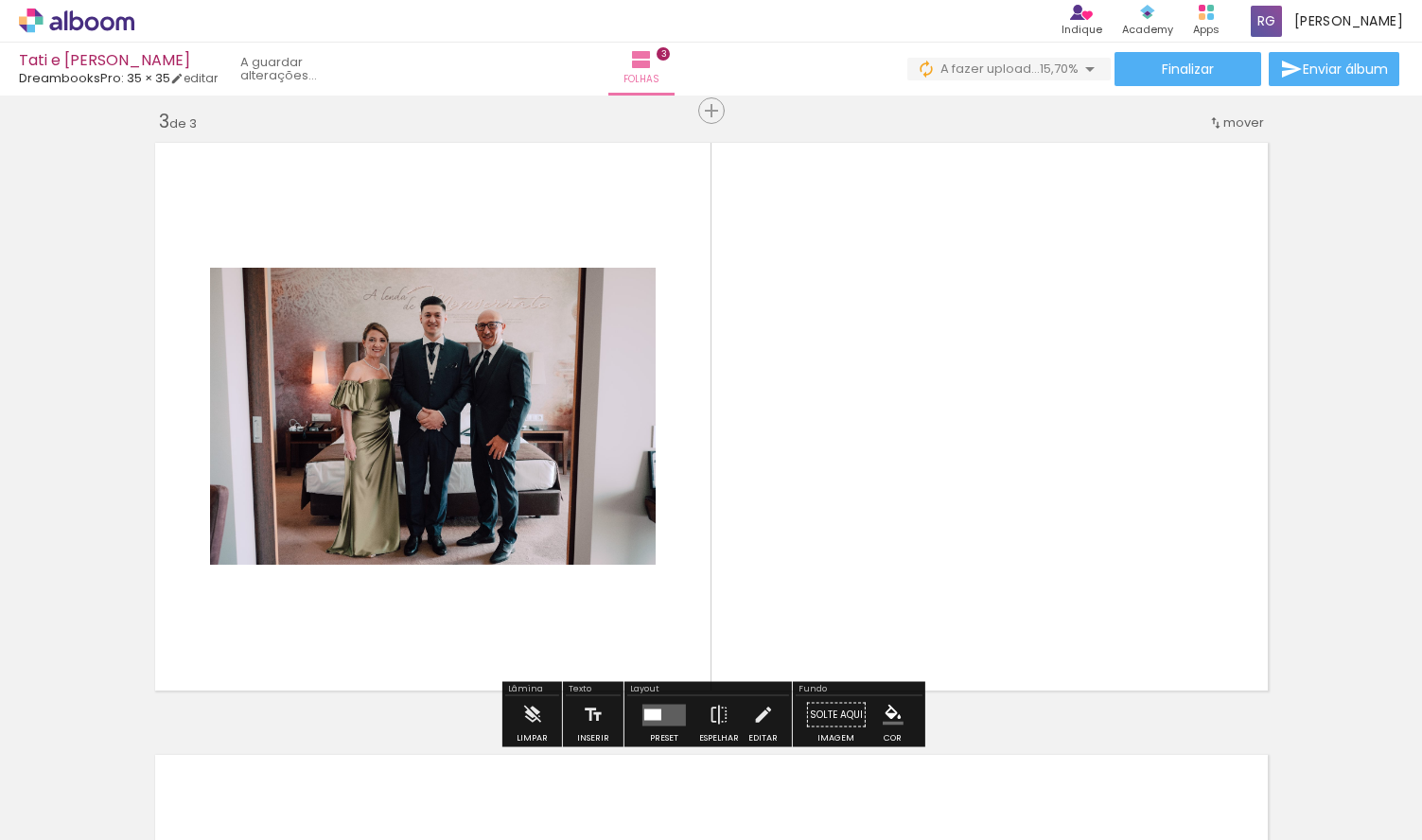
scroll to position [1248, 0]
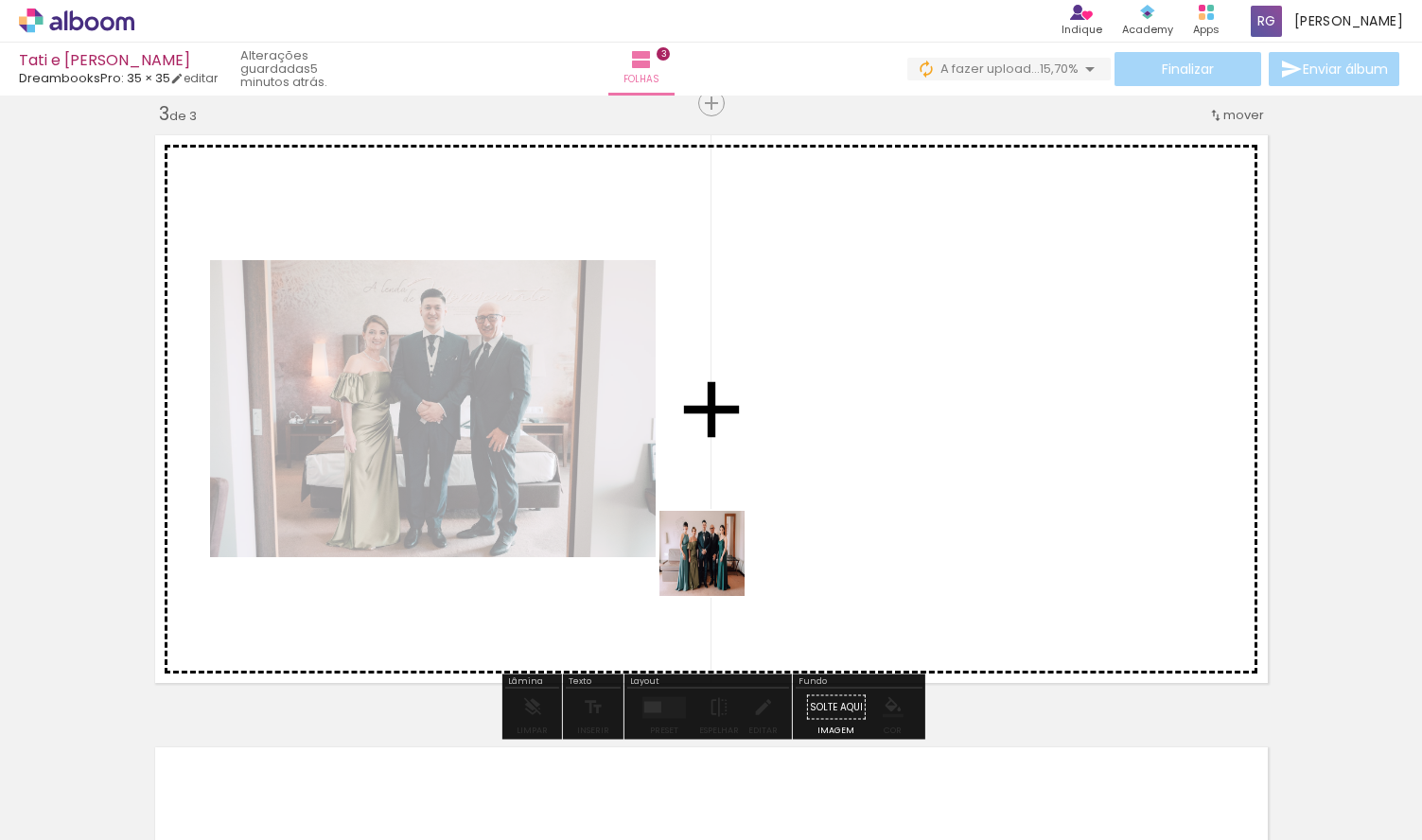
drag, startPoint x: 714, startPoint y: 786, endPoint x: 726, endPoint y: 550, distance: 236.3
click at [726, 550] on quentale-workspace at bounding box center [711, 420] width 1422 height 840
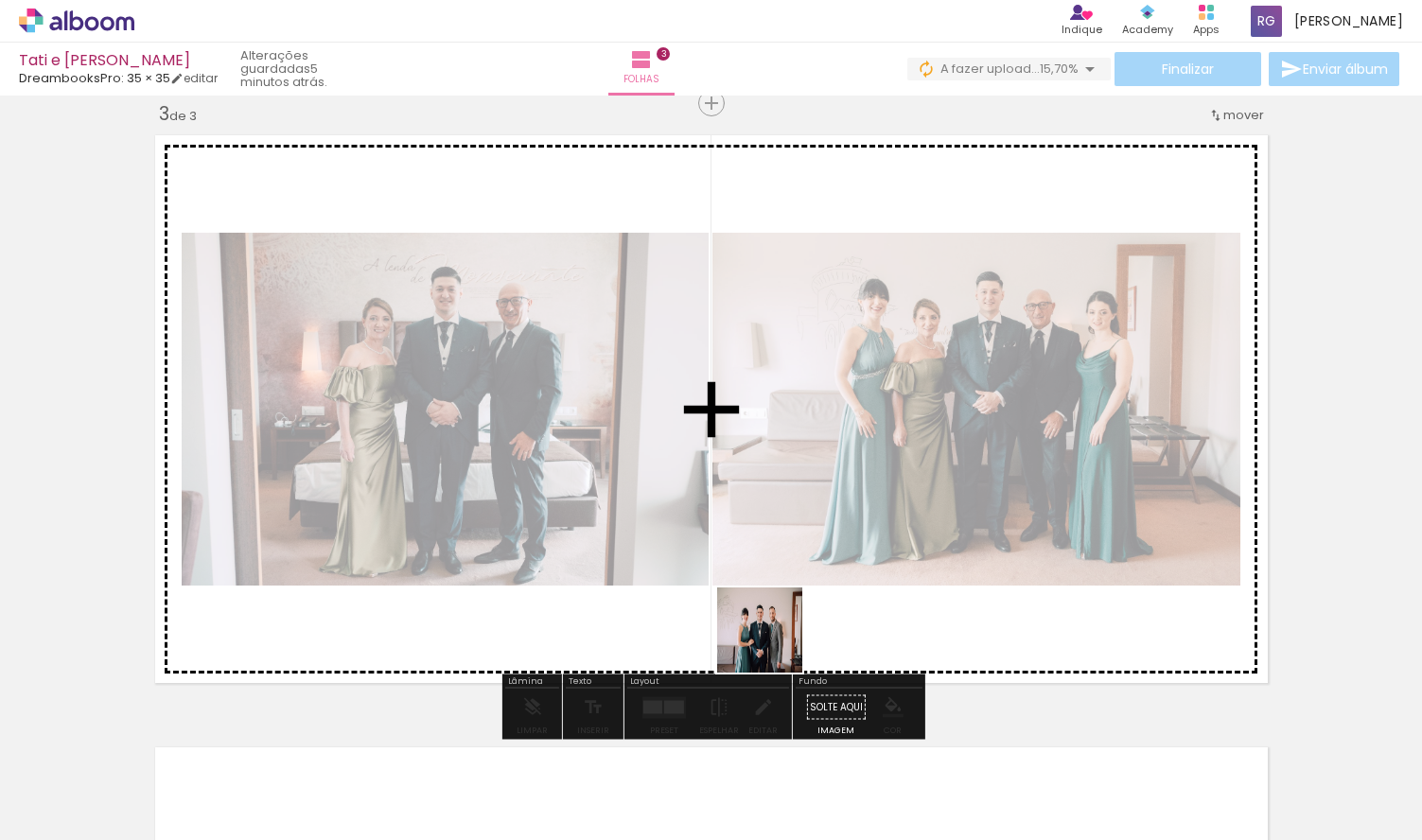
drag, startPoint x: 790, startPoint y: 784, endPoint x: 737, endPoint y: 501, distance: 287.9
click at [737, 501] on quentale-workspace at bounding box center [711, 420] width 1422 height 840
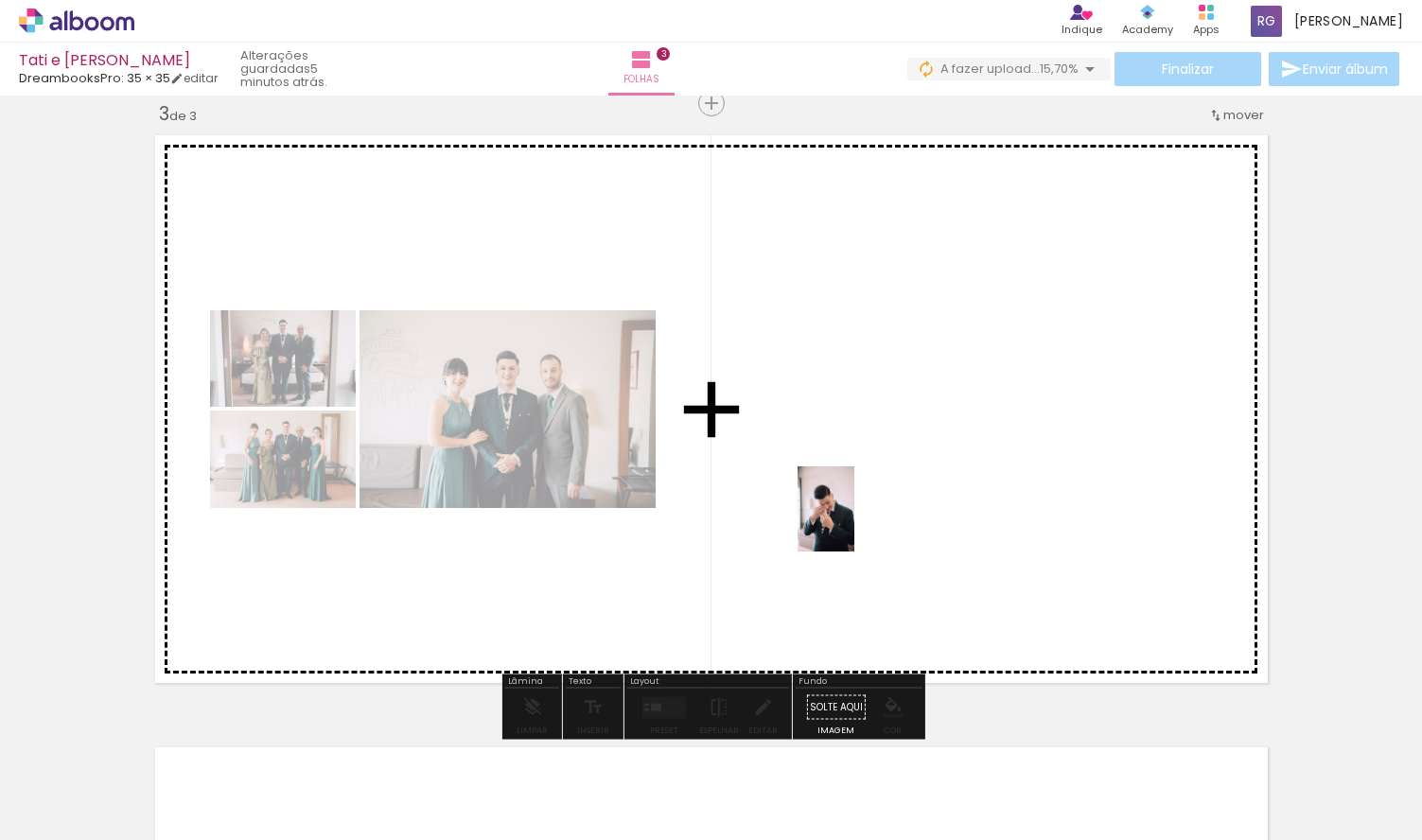
drag, startPoint x: 893, startPoint y: 782, endPoint x: 854, endPoint y: 523, distance: 261.9
click at [854, 523] on quentale-workspace at bounding box center [711, 420] width 1422 height 840
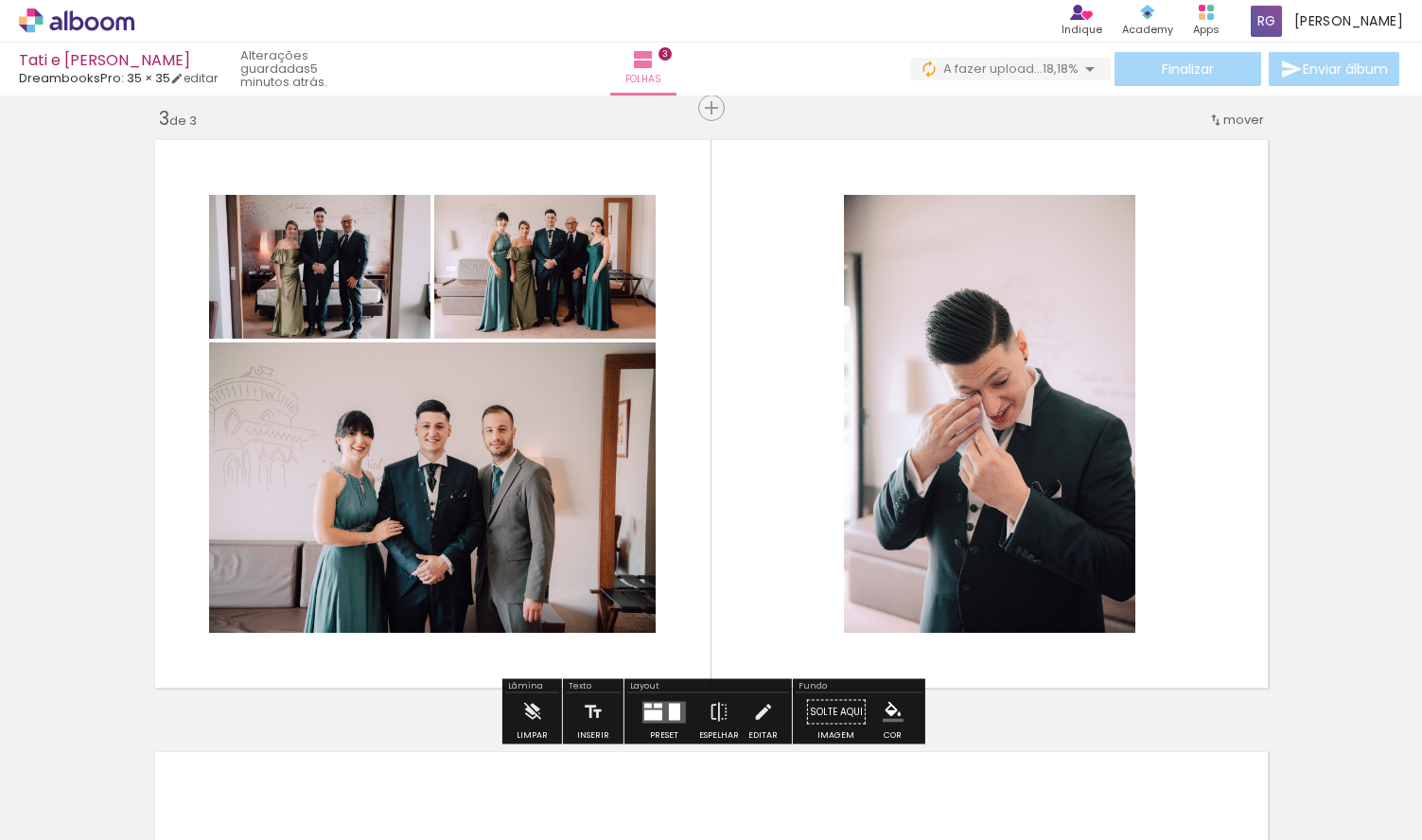
scroll to position [1246, 0]
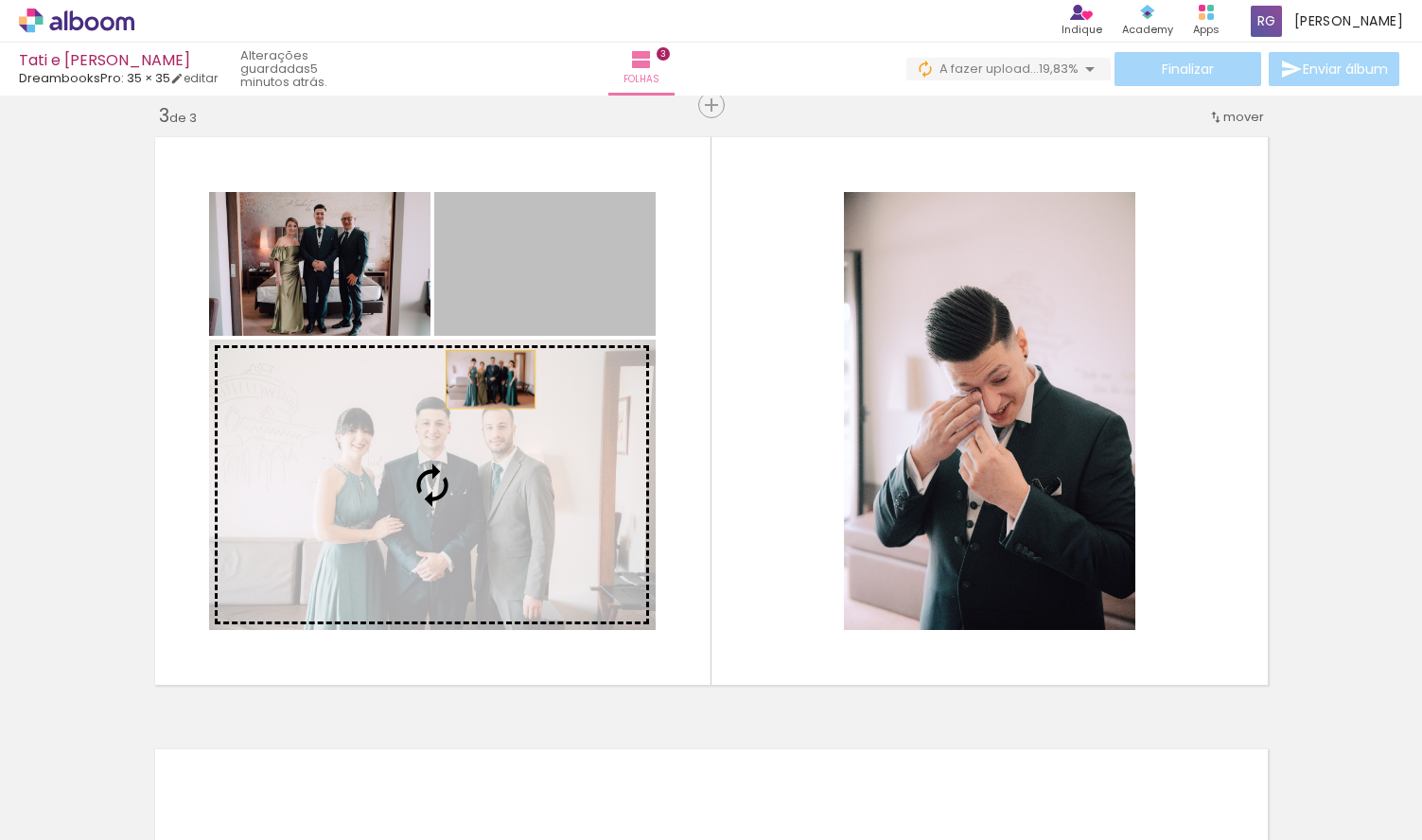
drag, startPoint x: 509, startPoint y: 277, endPoint x: 490, endPoint y: 379, distance: 103.8
click at [0, 0] on slot at bounding box center [0, 0] width 0 height 0
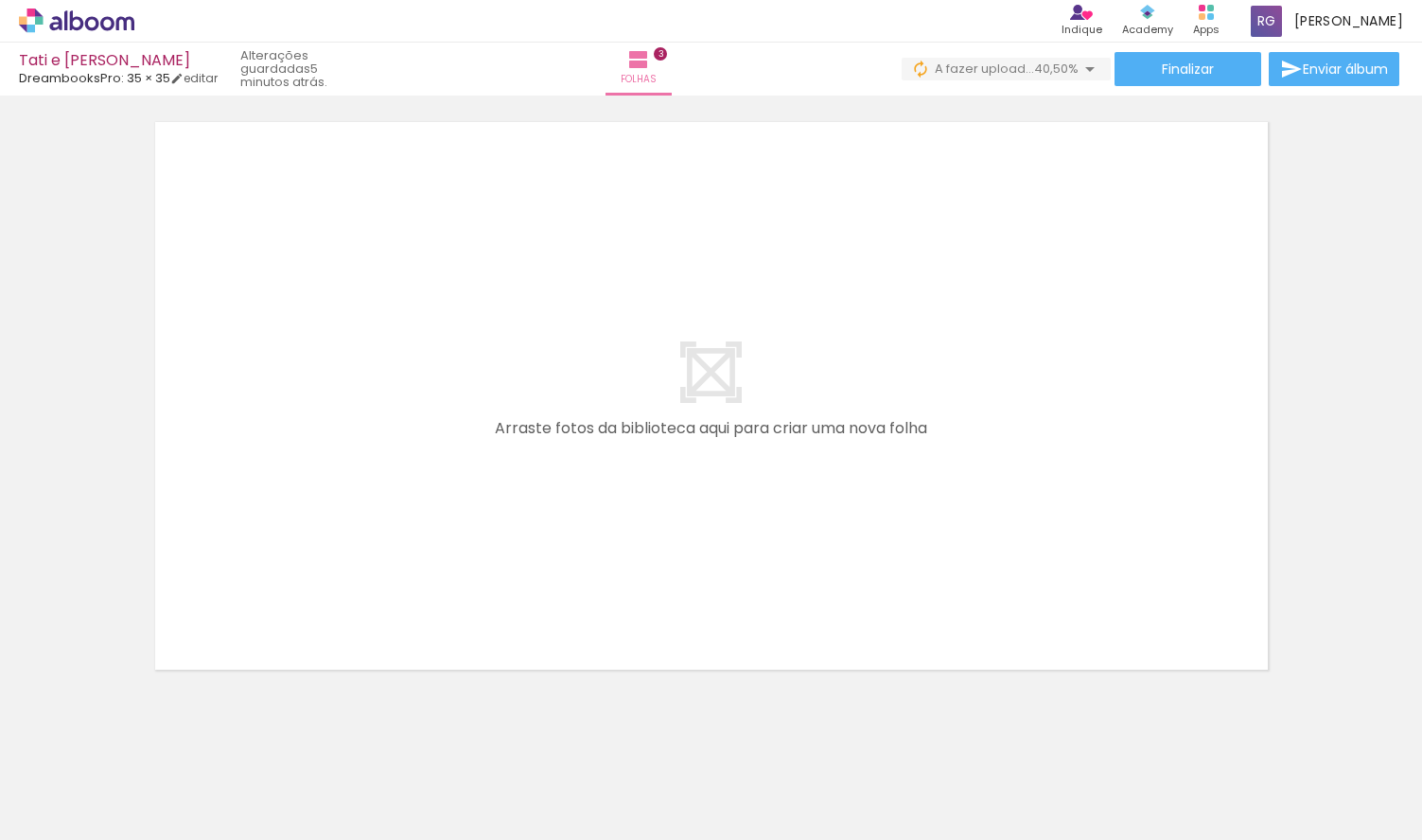
scroll to position [1896, 0]
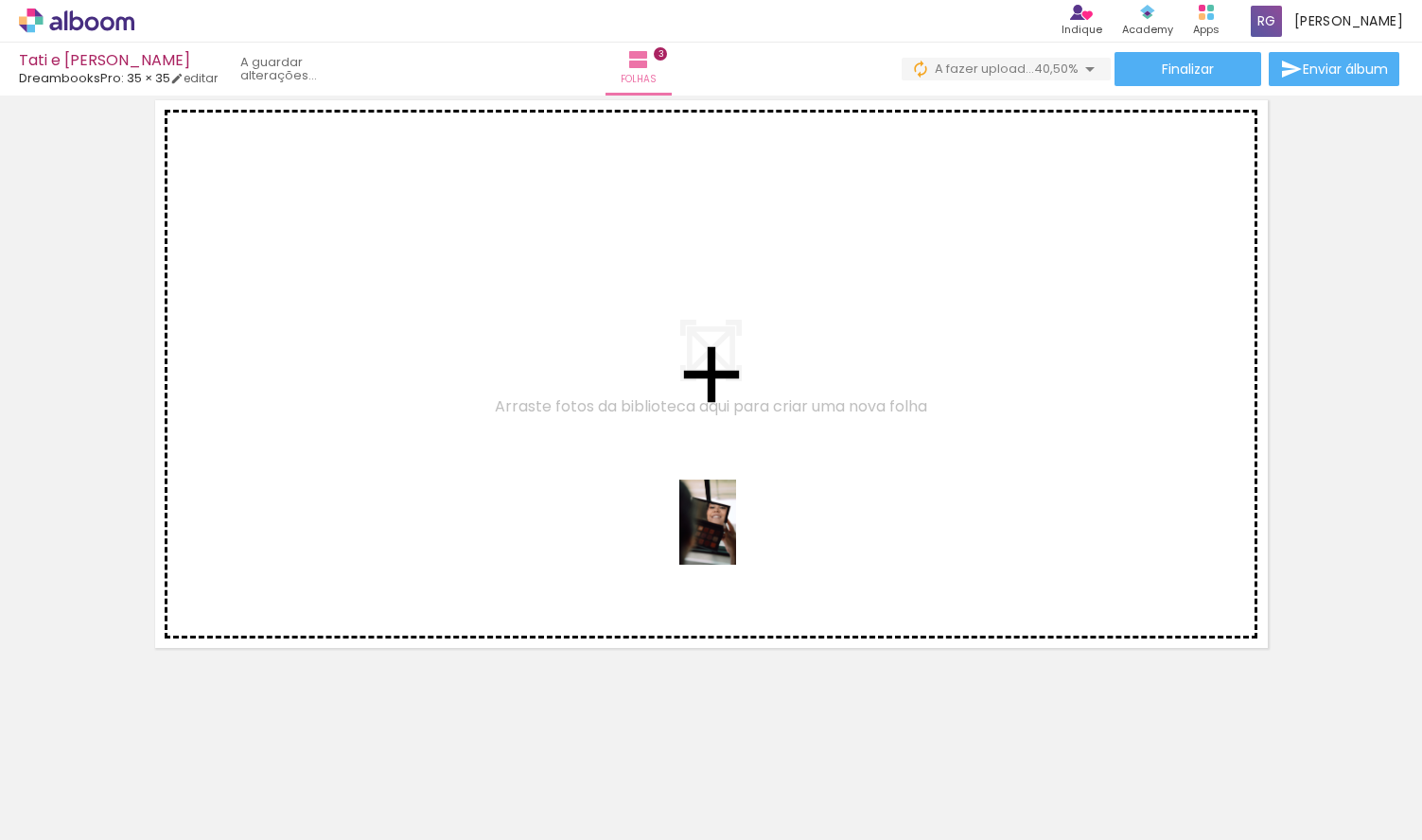
drag, startPoint x: 994, startPoint y: 784, endPoint x: 733, endPoint y: 535, distance: 360.7
click at [733, 535] on quentale-workspace at bounding box center [711, 420] width 1422 height 840
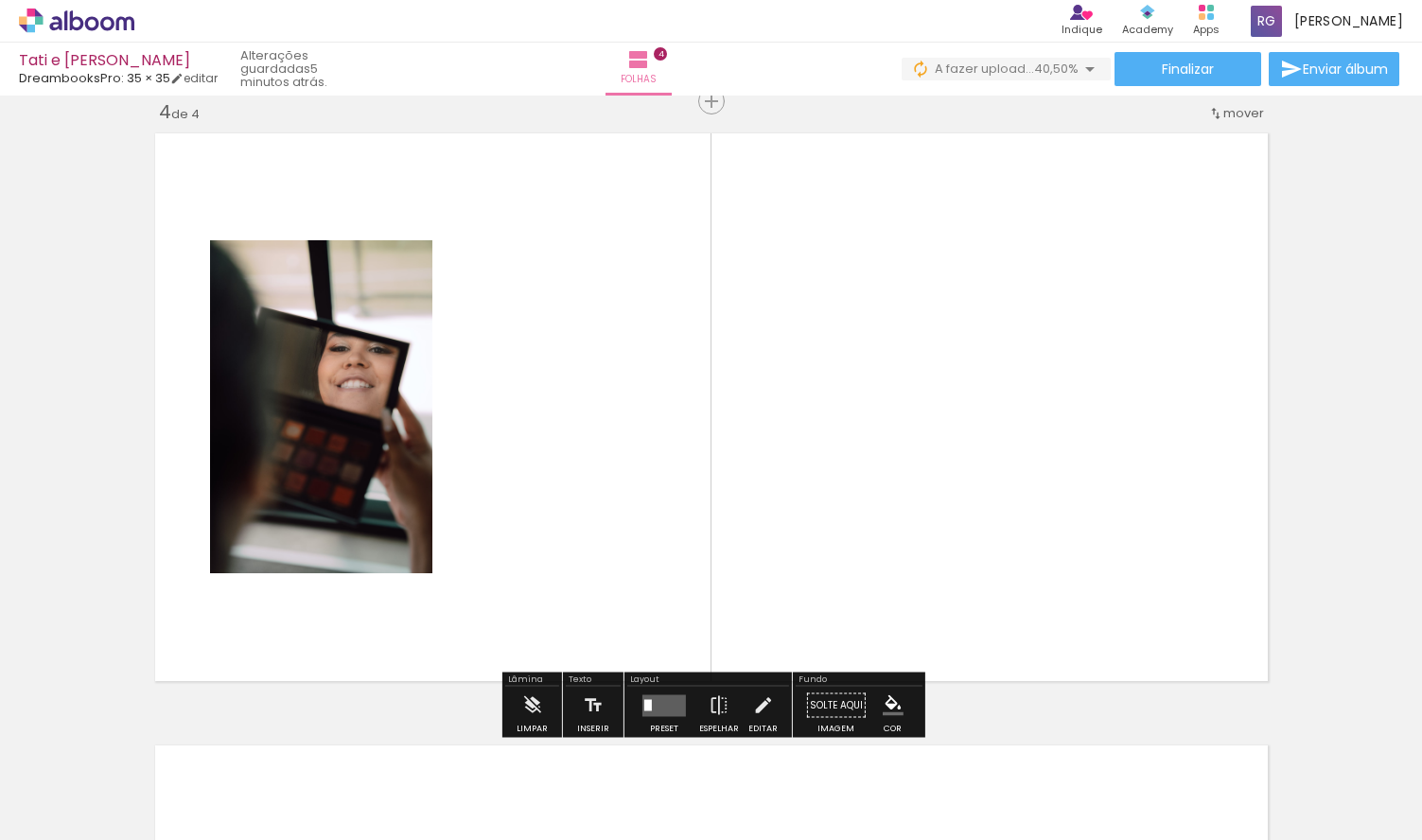
scroll to position [1861, 0]
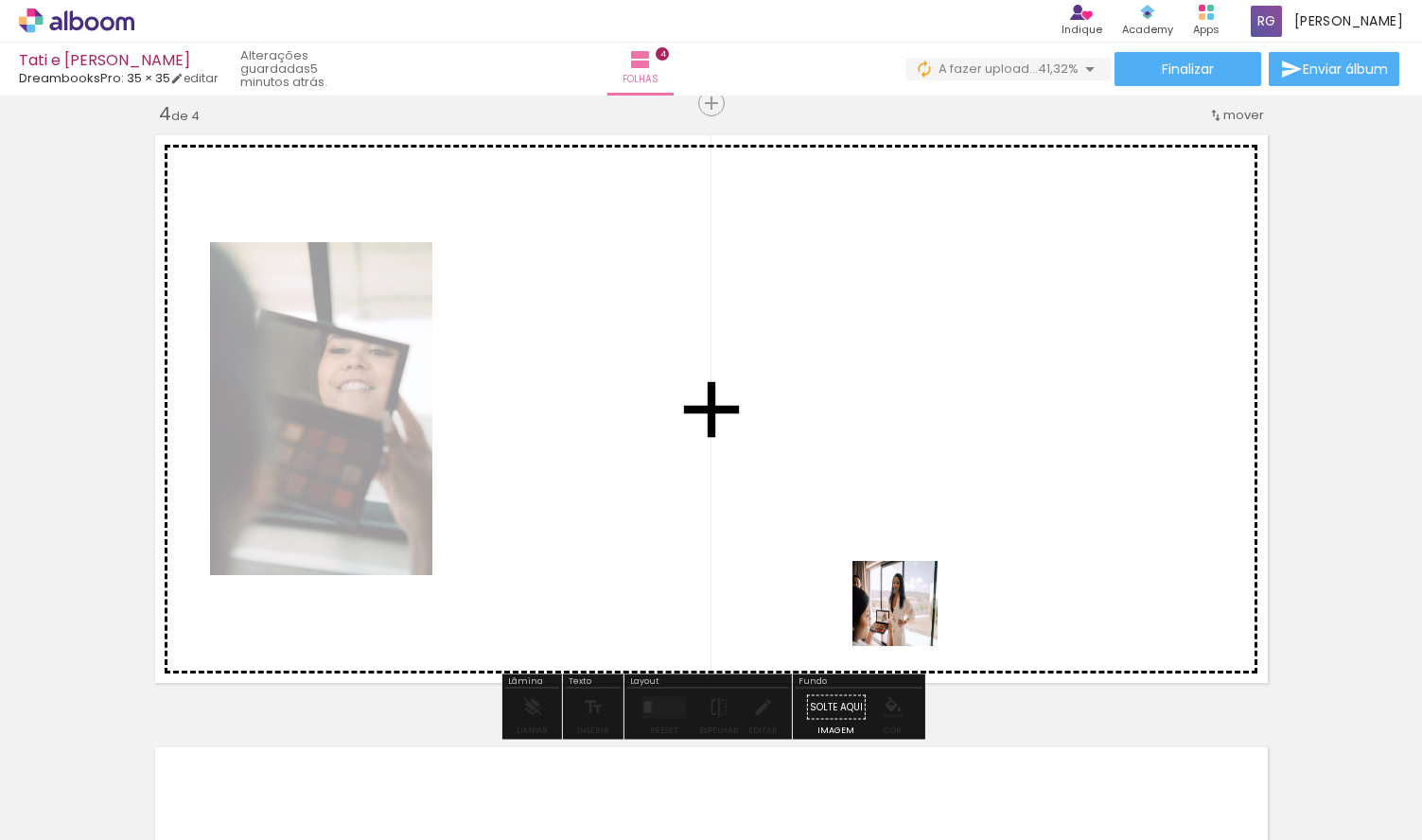
drag, startPoint x: 1123, startPoint y: 794, endPoint x: 851, endPoint y: 562, distance: 357.5
click at [851, 562] on quentale-workspace at bounding box center [711, 420] width 1422 height 840
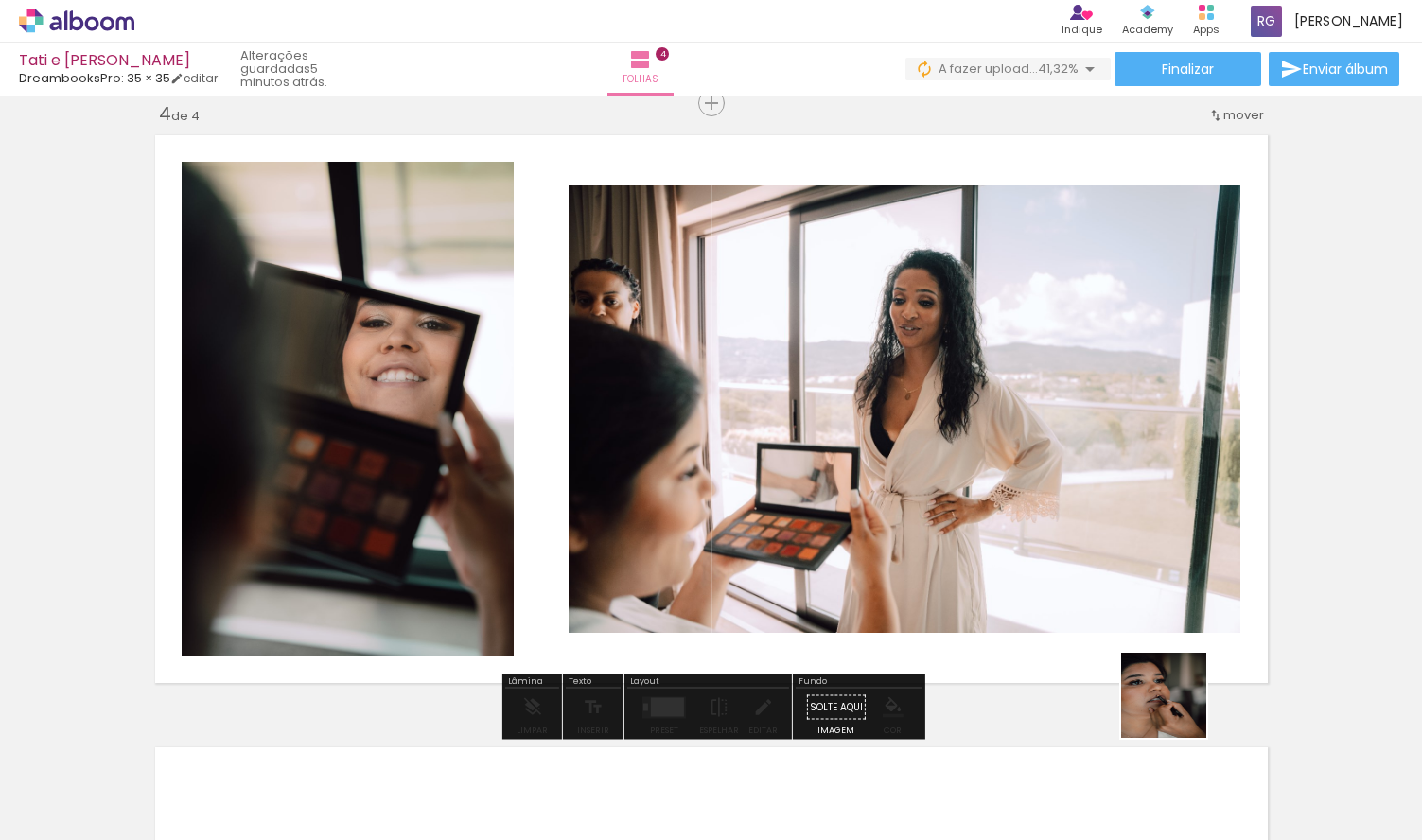
drag, startPoint x: 1222, startPoint y: 778, endPoint x: 1018, endPoint y: 470, distance: 369.4
click at [1018, 470] on quentale-workspace at bounding box center [711, 420] width 1422 height 840
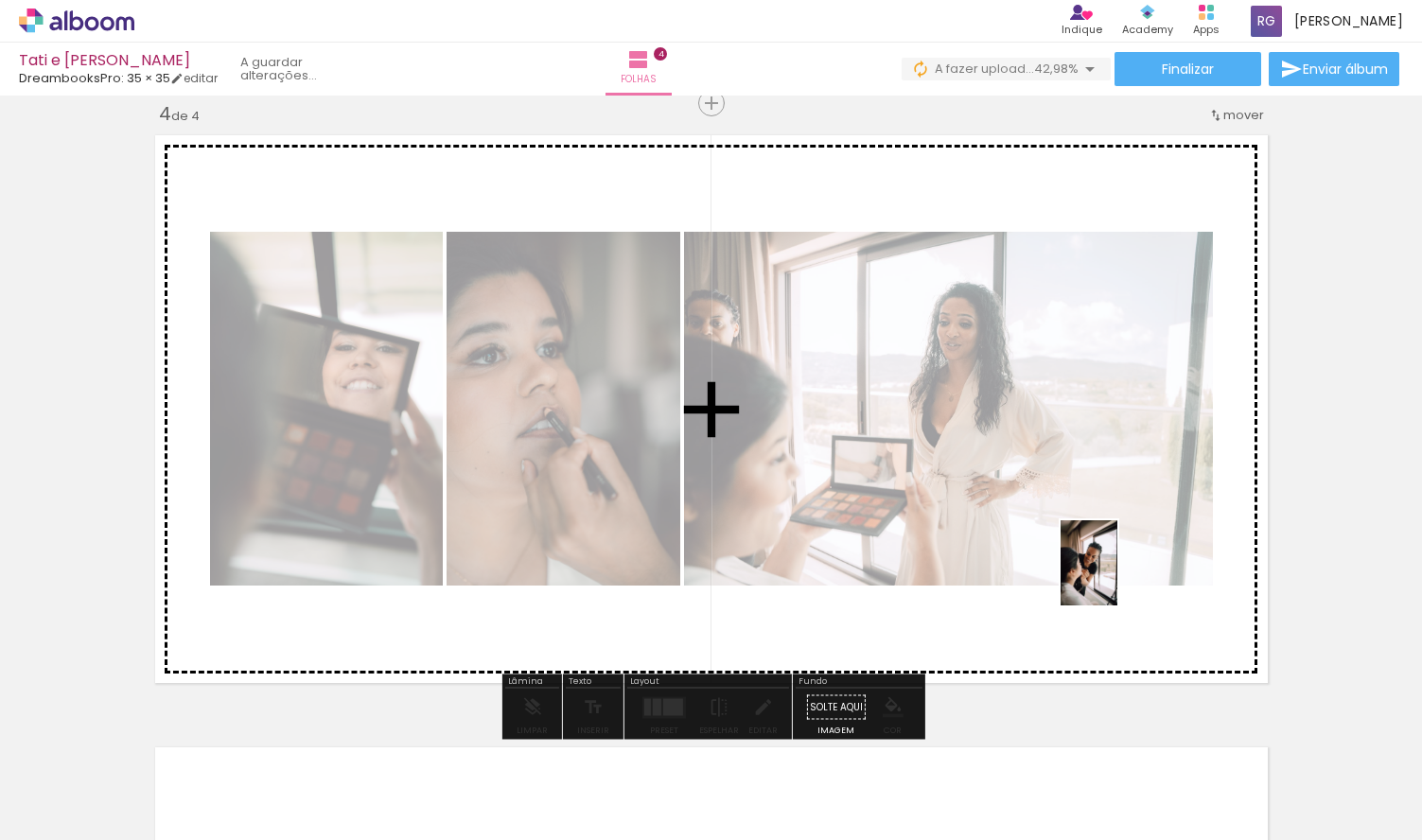
drag, startPoint x: 1322, startPoint y: 764, endPoint x: 1118, endPoint y: 577, distance: 276.7
click at [1118, 577] on quentale-workspace at bounding box center [711, 420] width 1422 height 840
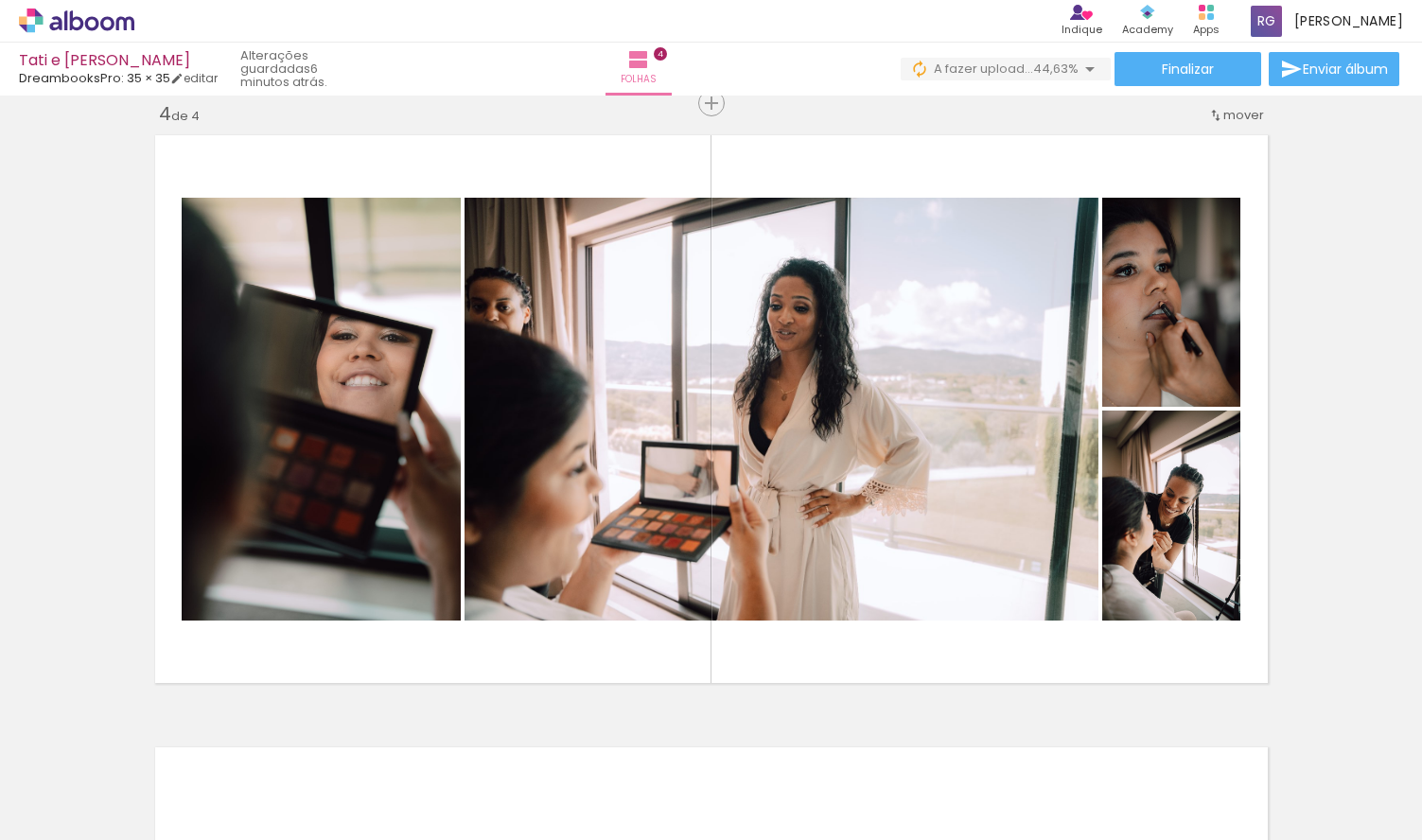
scroll to position [0, 1645]
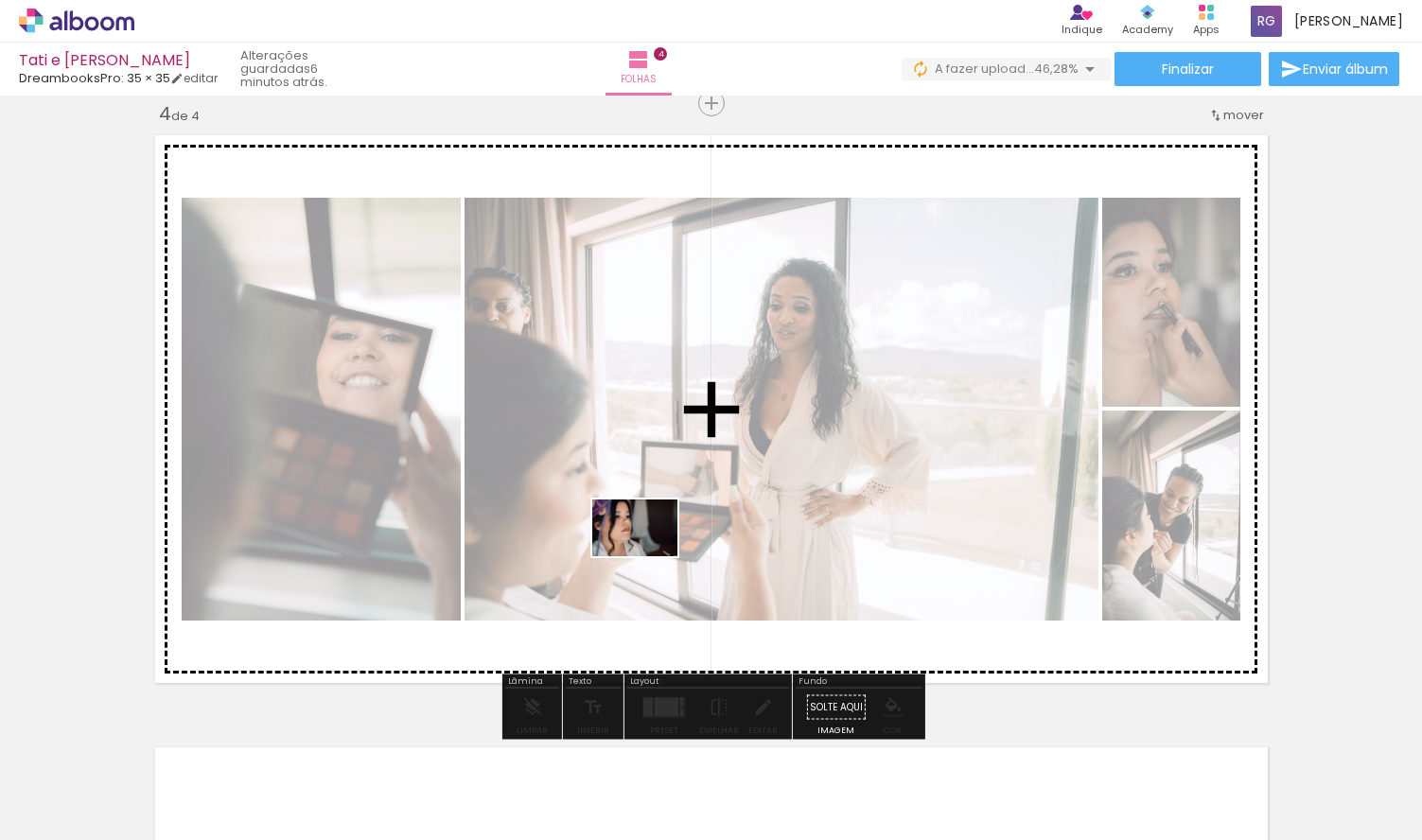
drag, startPoint x: 652, startPoint y: 796, endPoint x: 650, endPoint y: 557, distance: 239.0
click at [650, 557] on quentale-workspace at bounding box center [711, 420] width 1422 height 840
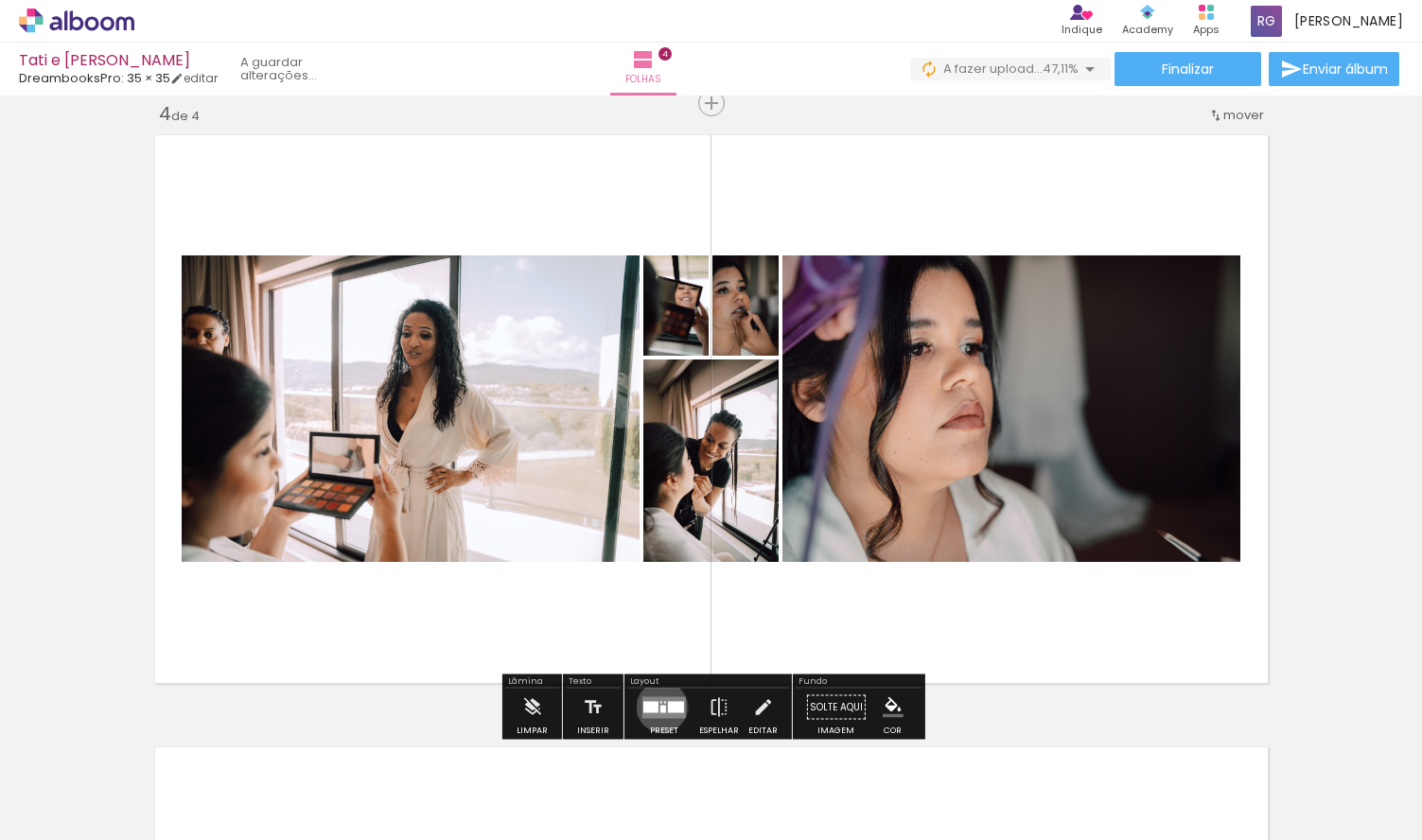
click at [661, 707] on div at bounding box center [664, 709] width 6 height 8
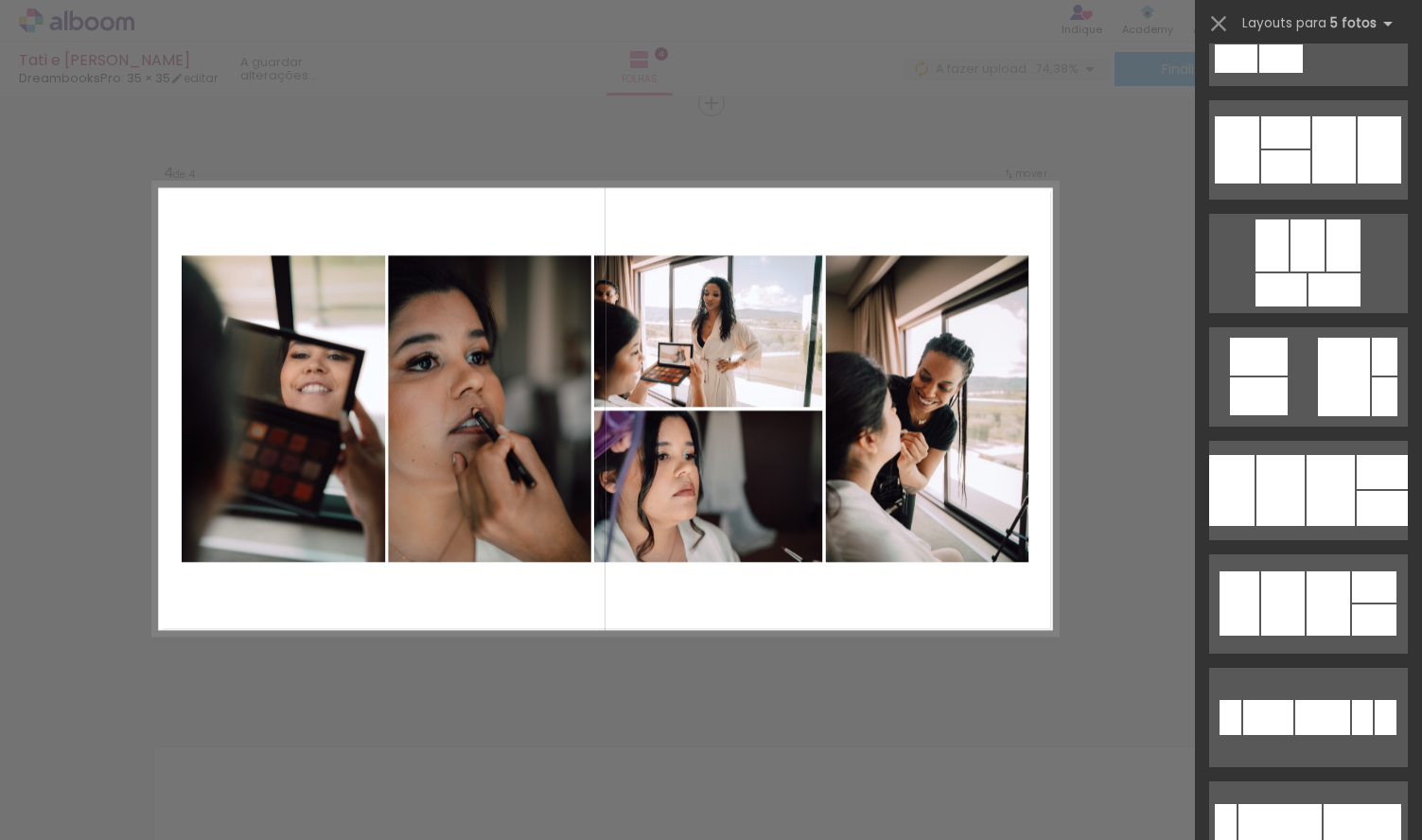
scroll to position [2695, 0]
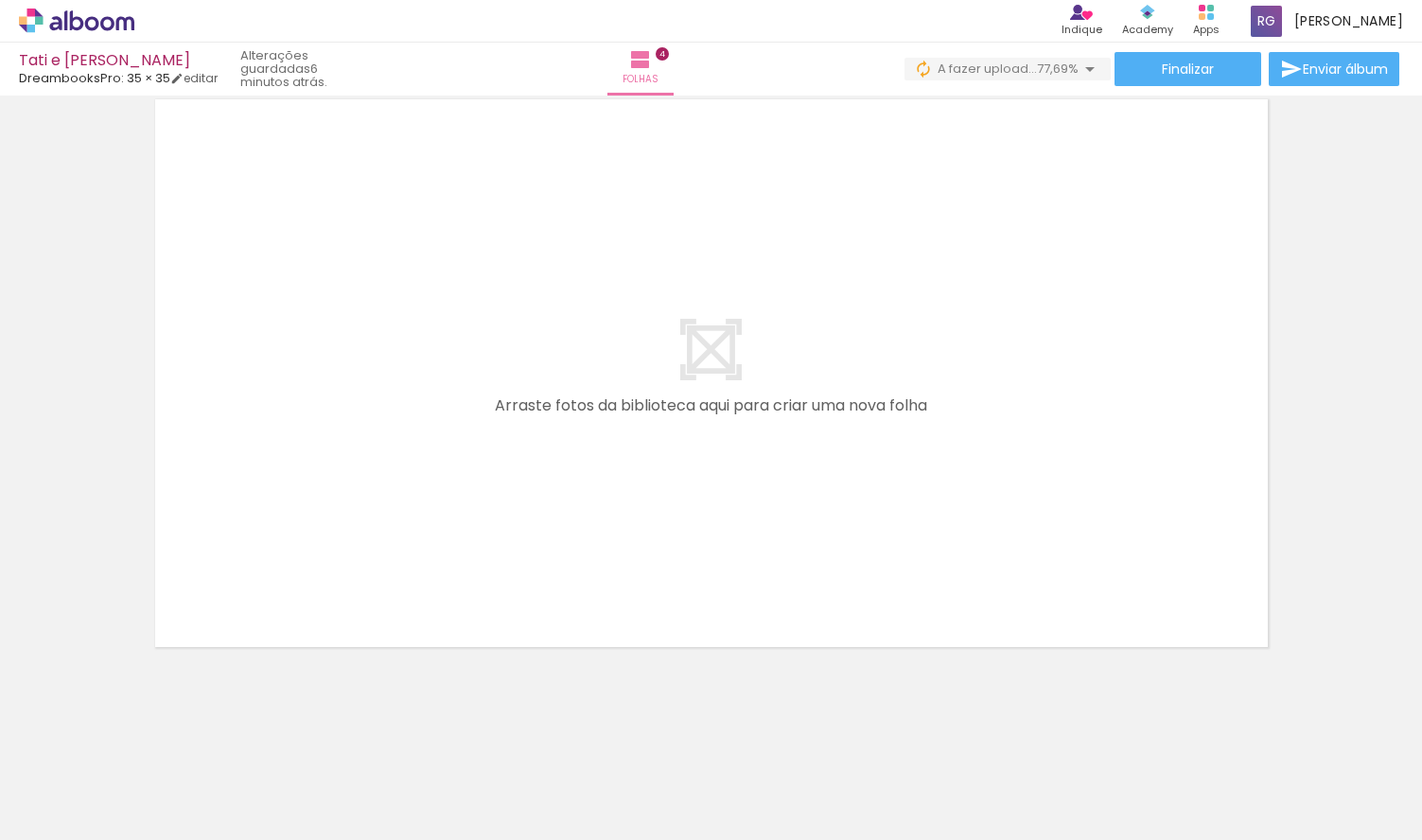
scroll to position [2508, 0]
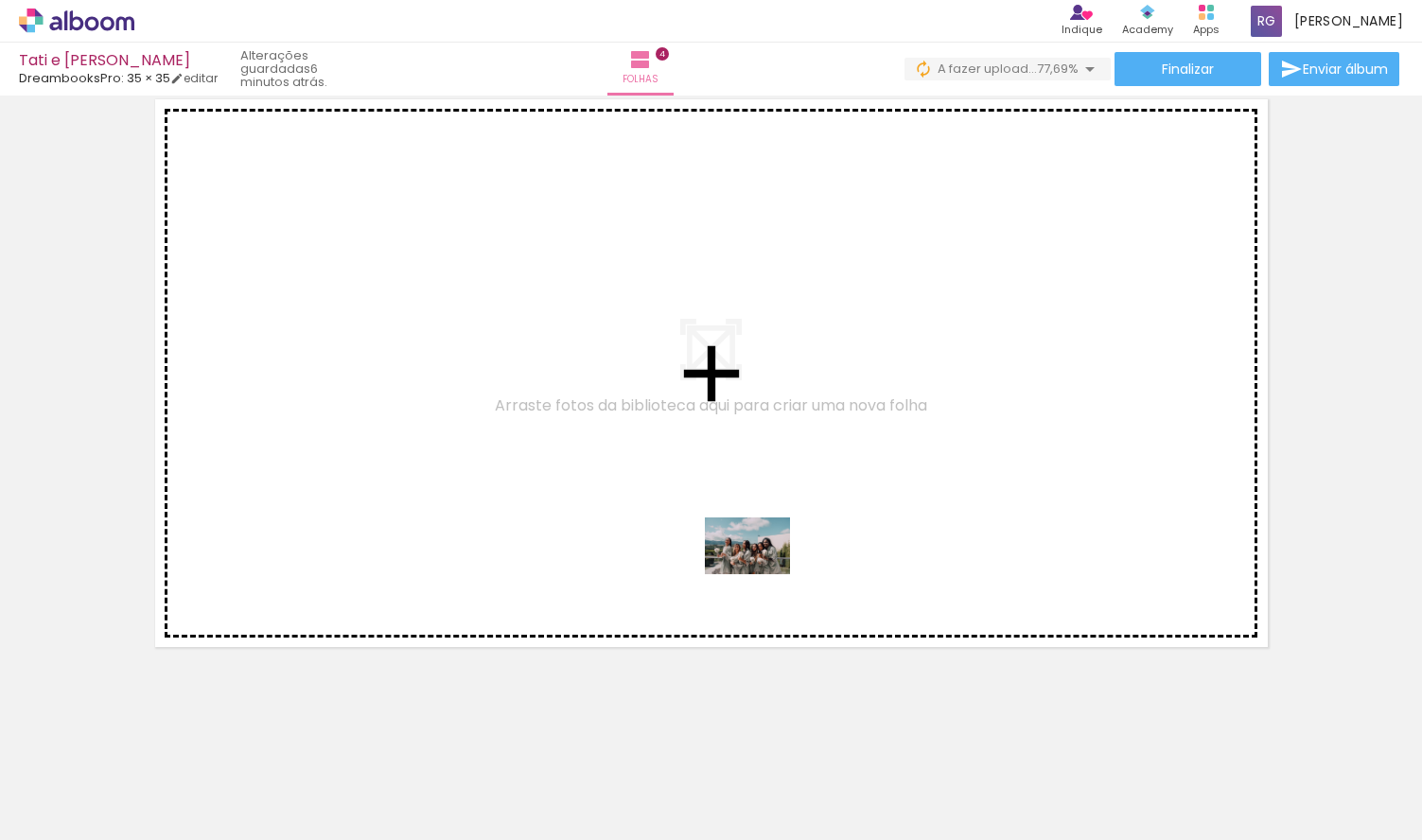
drag, startPoint x: 809, startPoint y: 777, endPoint x: 762, endPoint y: 574, distance: 208.4
click at [762, 574] on quentale-workspace at bounding box center [711, 420] width 1422 height 840
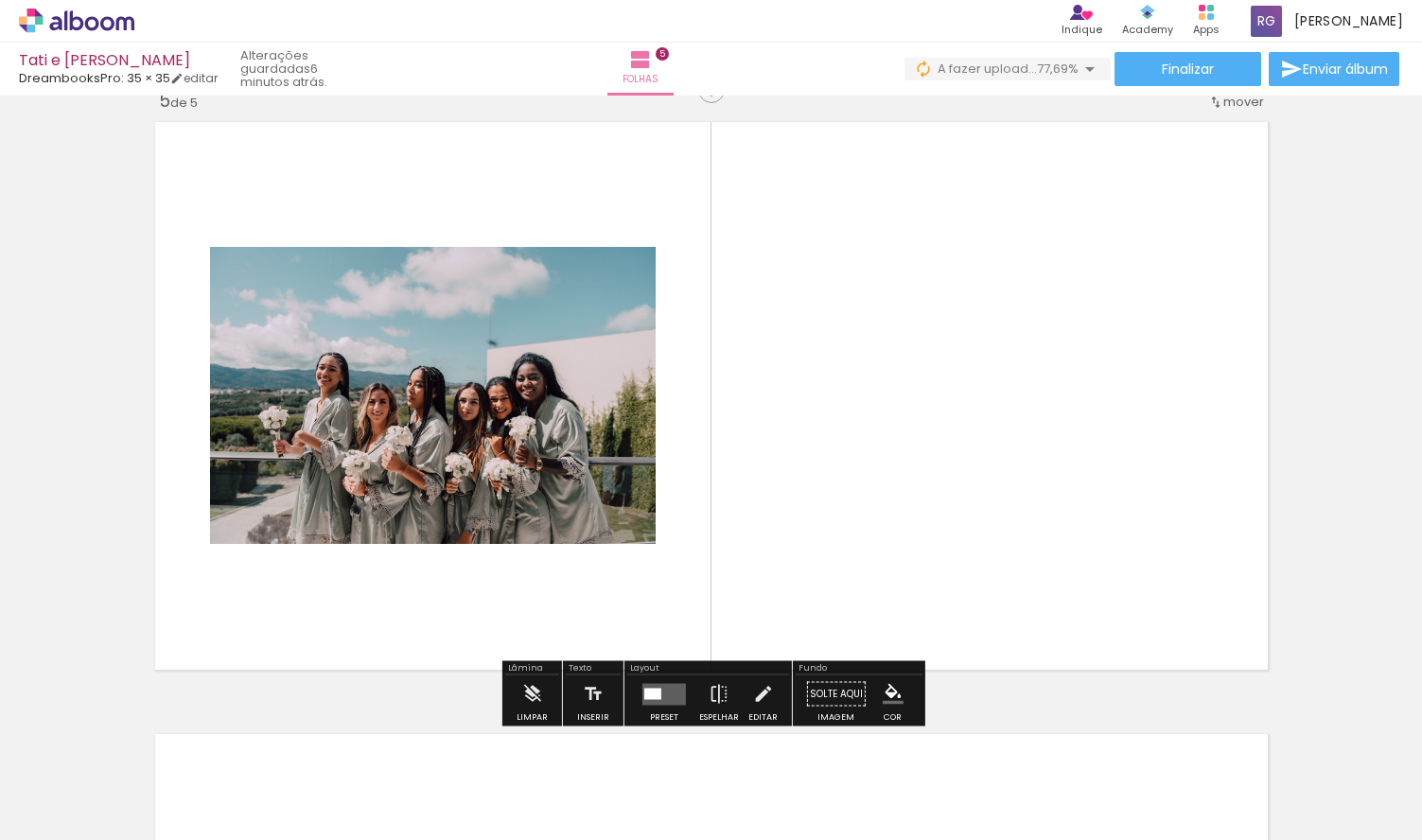
scroll to position [2473, 0]
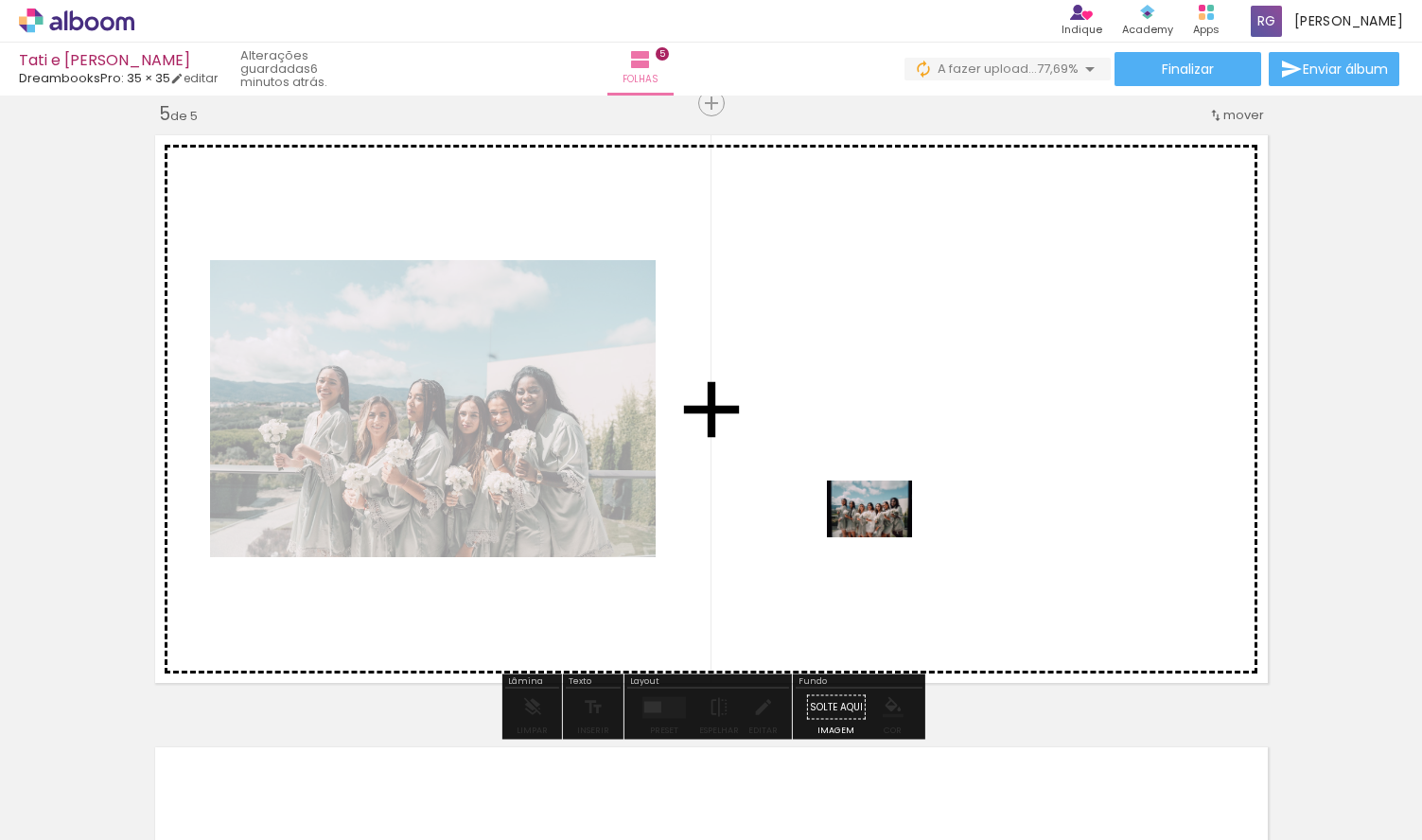
drag, startPoint x: 975, startPoint y: 804, endPoint x: 885, endPoint y: 539, distance: 279.9
click at [885, 539] on quentale-workspace at bounding box center [711, 420] width 1422 height 840
